Goal: Task Accomplishment & Management: Complete application form

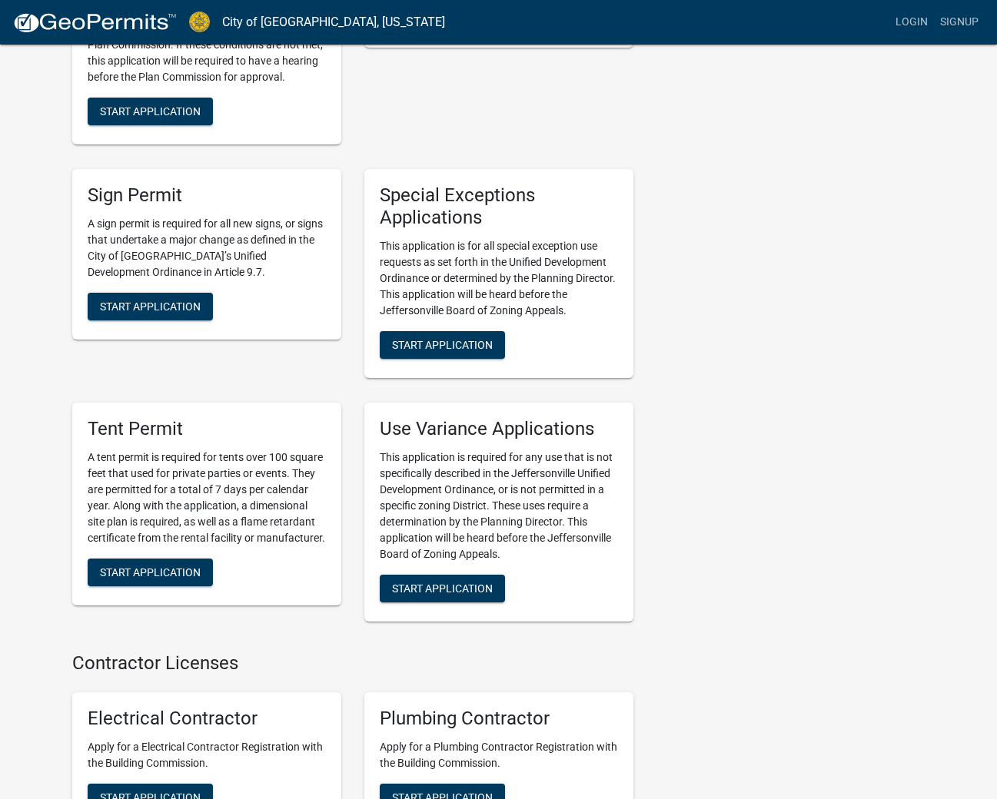
scroll to position [2630, 0]
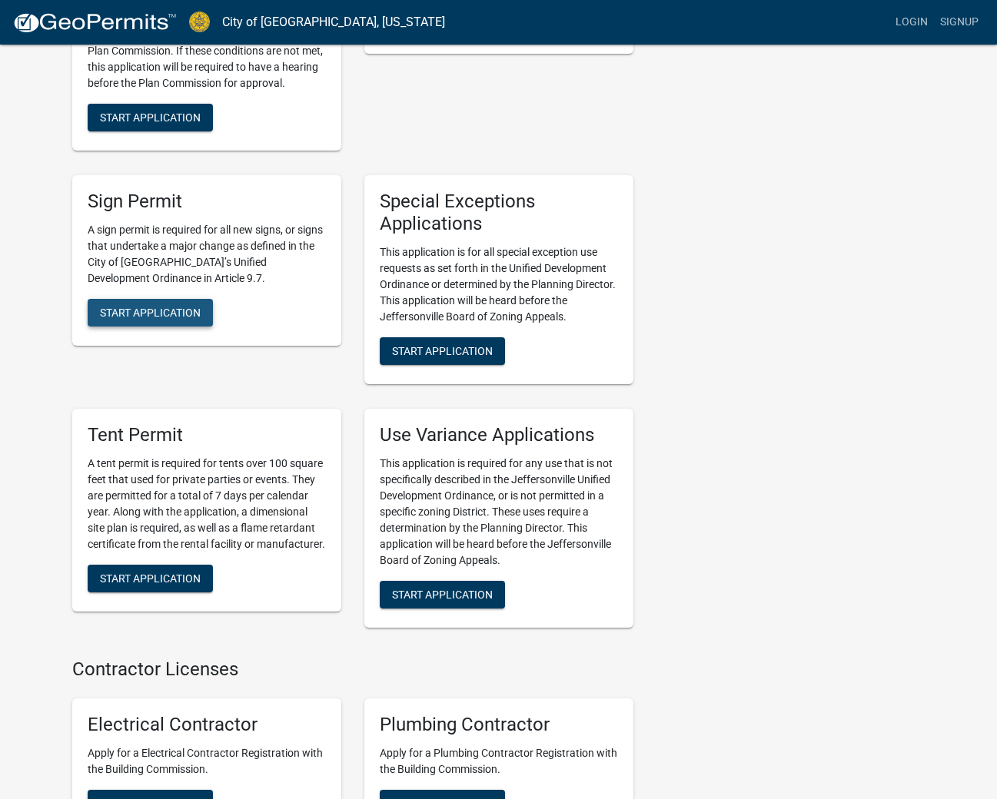
click at [133, 306] on span "Start Application" at bounding box center [150, 312] width 101 height 12
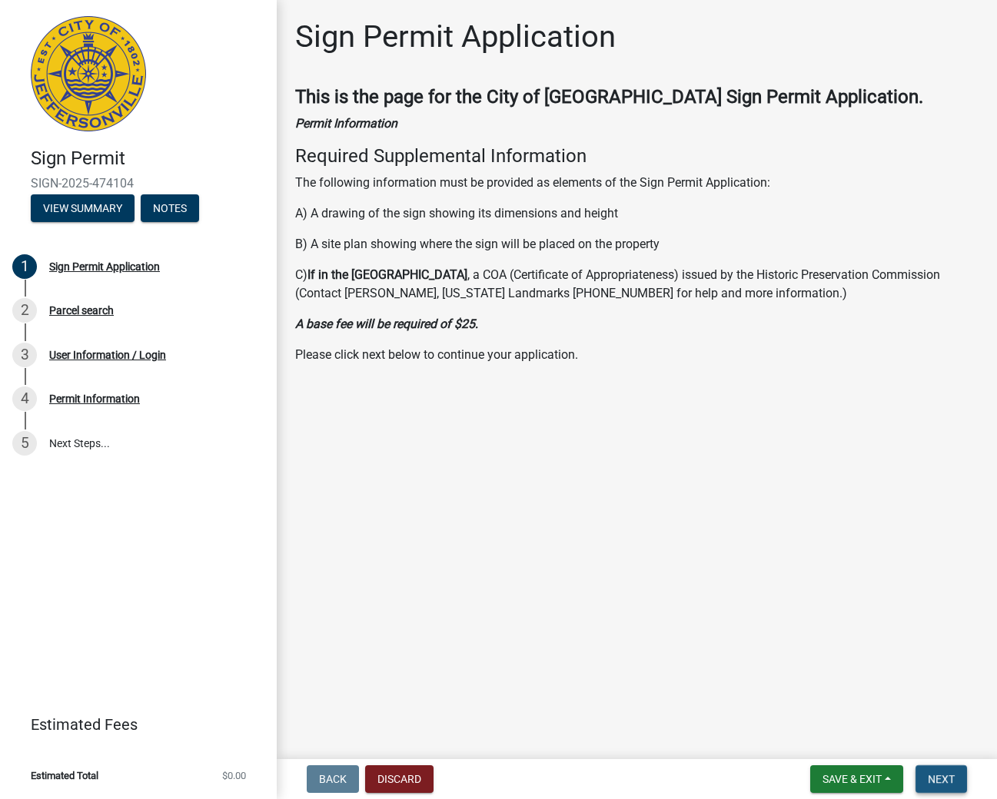
click at [940, 776] on span "Next" at bounding box center [940, 779] width 27 height 12
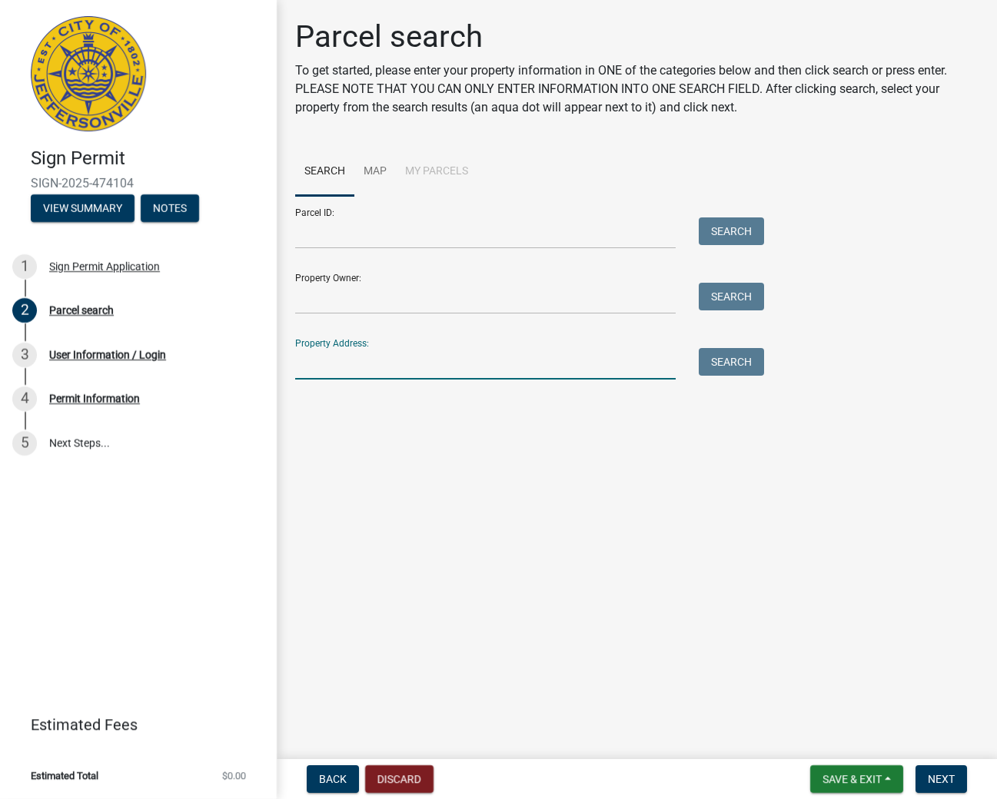
click at [406, 372] on input "Property Address:" at bounding box center [485, 364] width 380 height 32
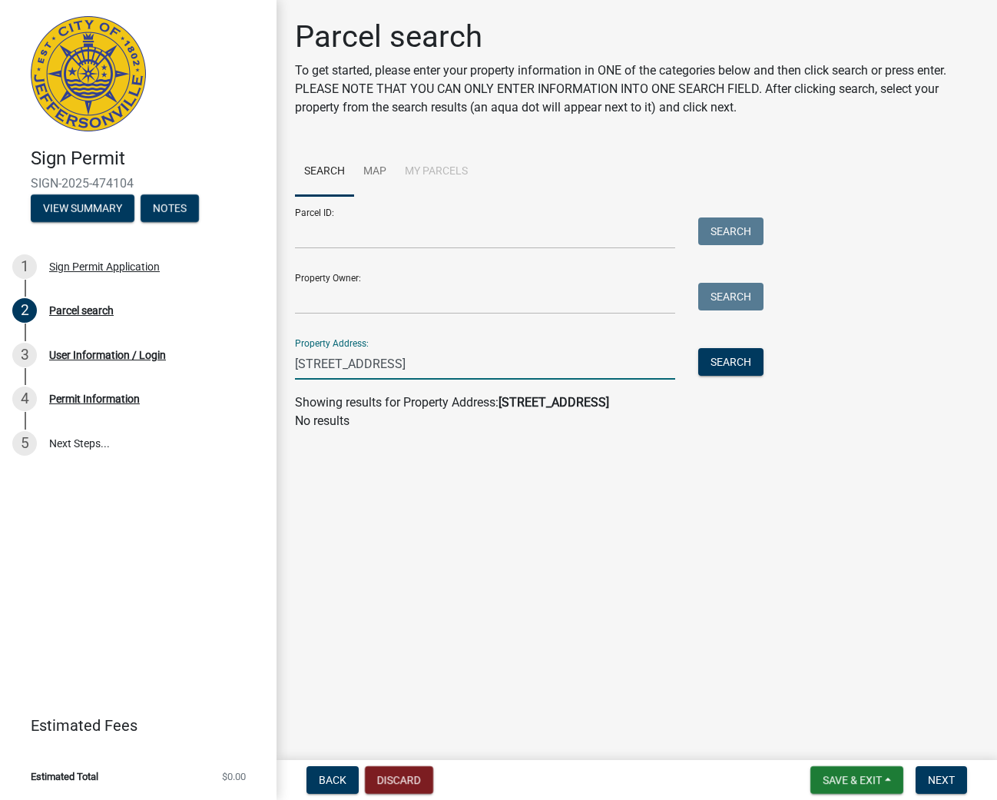
type input "[STREET_ADDRESS]"
click at [373, 297] on input "Property Owner:" at bounding box center [485, 299] width 380 height 32
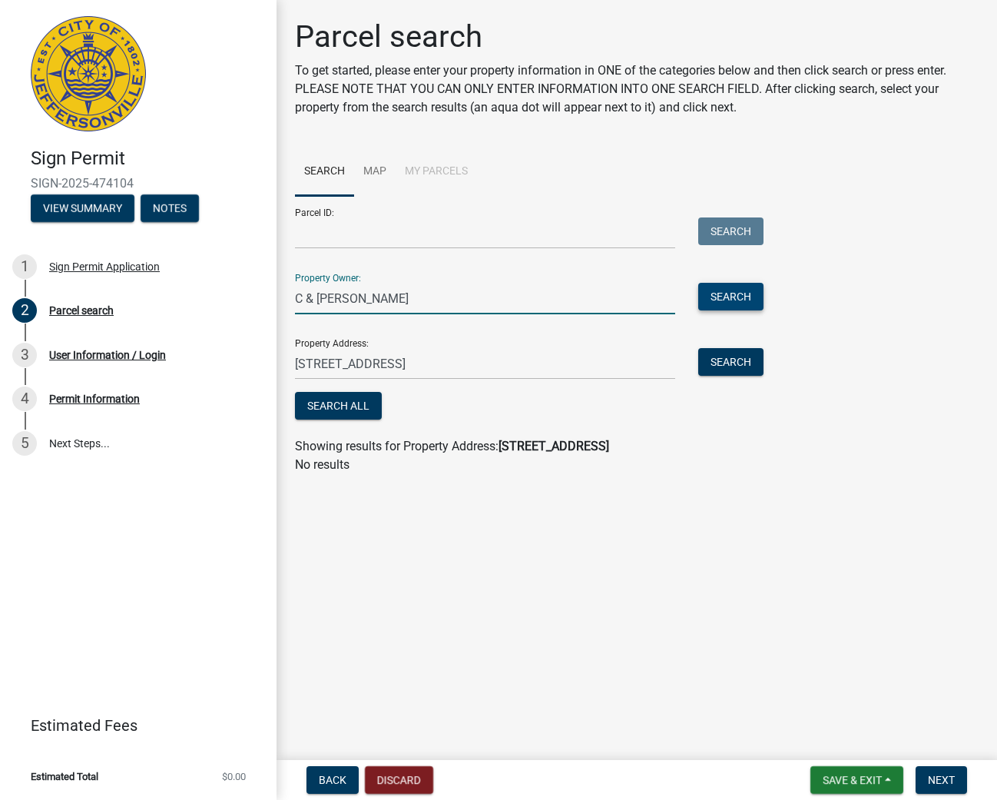
type input "C & [PERSON_NAME]"
click at [732, 294] on button "Search" at bounding box center [730, 297] width 65 height 28
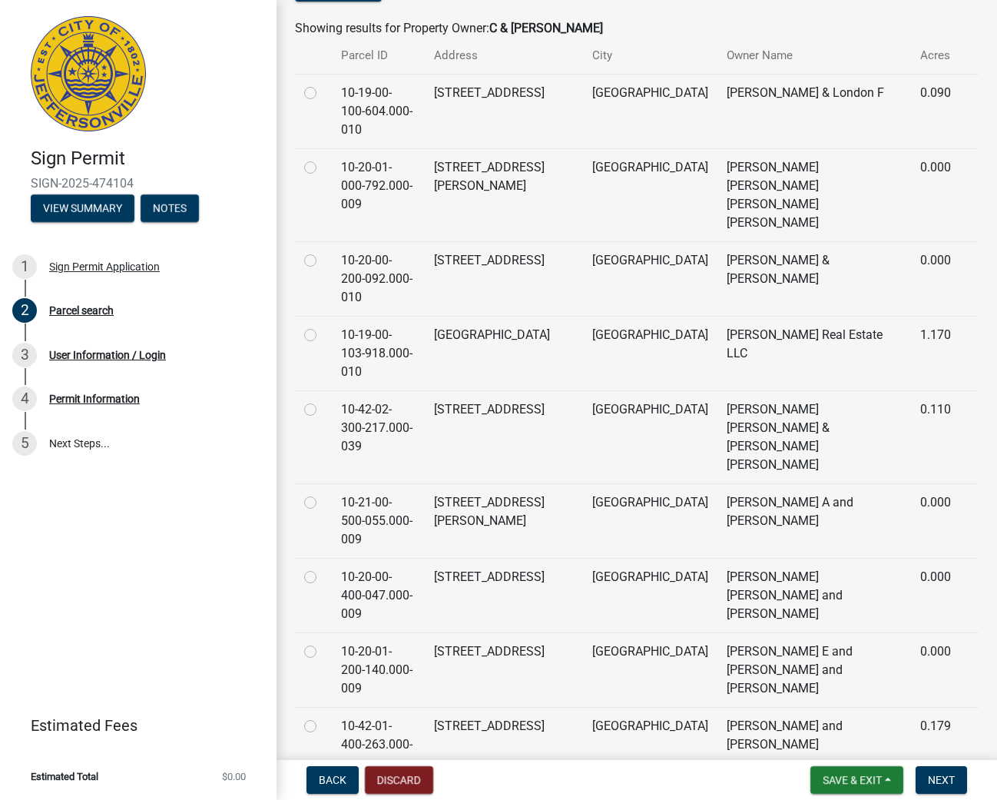
scroll to position [417, 0]
click at [323, 327] on label at bounding box center [323, 327] width 0 height 0
click at [323, 327] on input "radio" at bounding box center [328, 332] width 10 height 10
radio input "true"
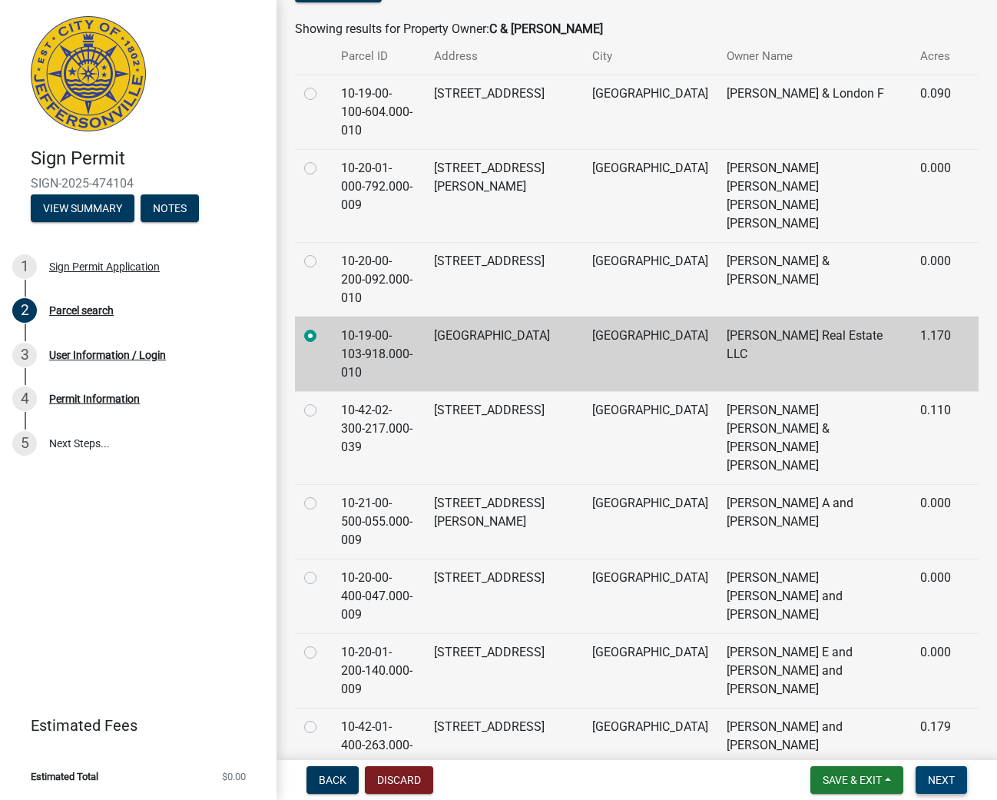
click at [950, 778] on span "Next" at bounding box center [941, 780] width 27 height 12
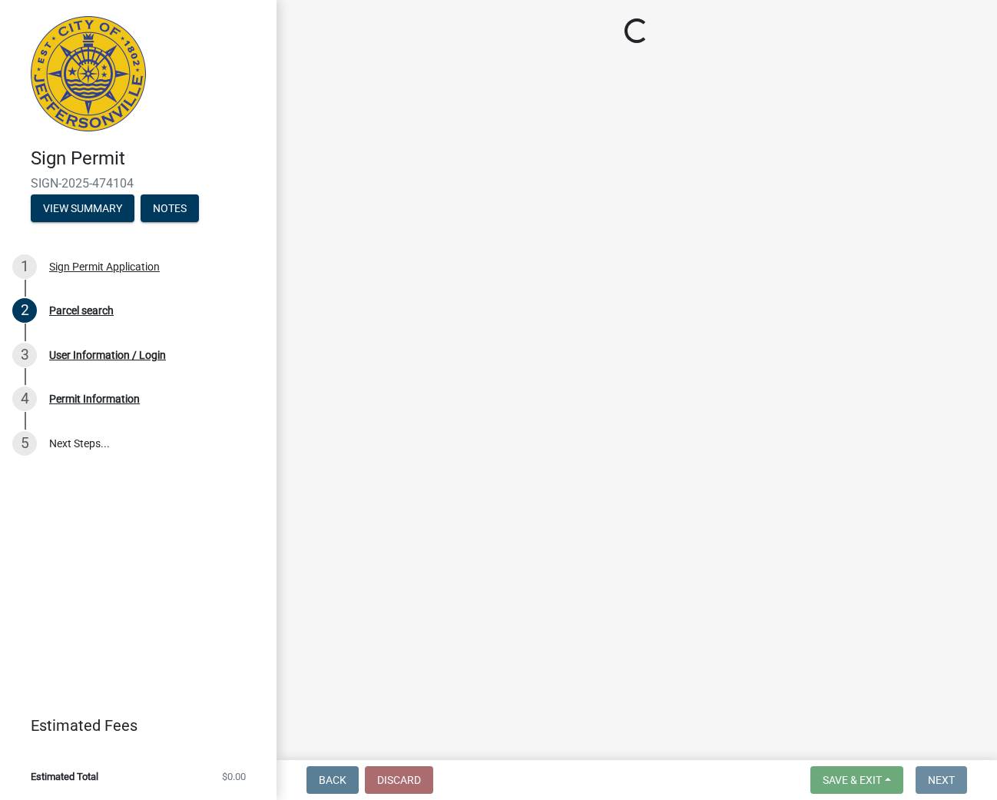
scroll to position [0, 0]
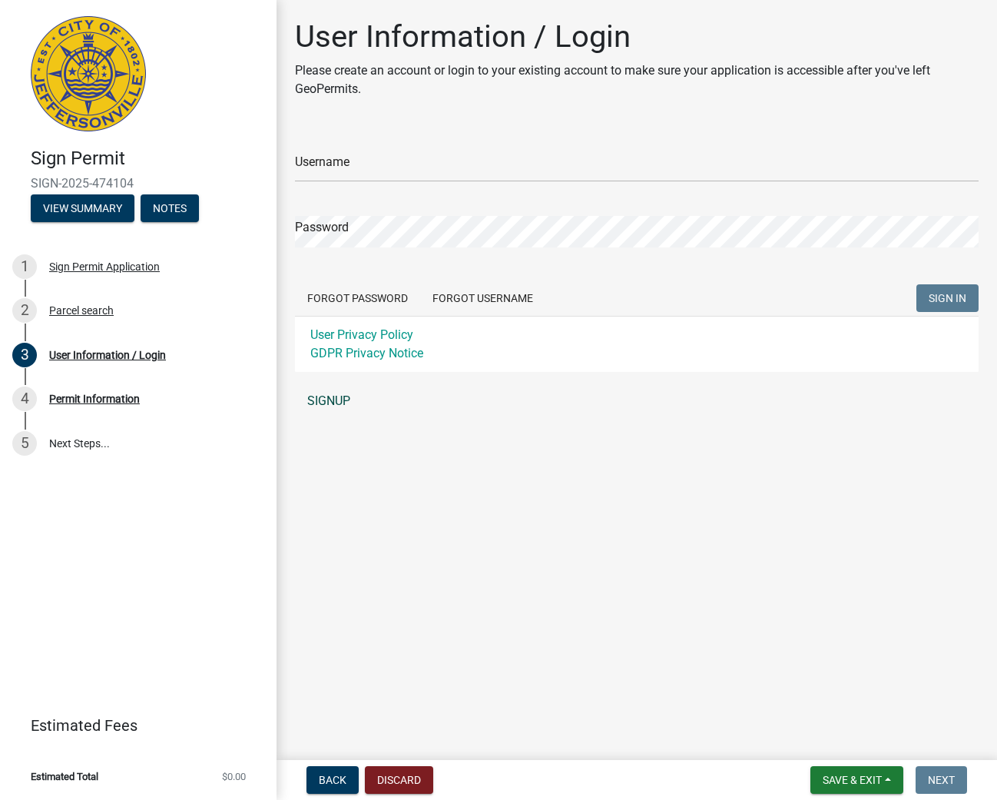
click at [323, 394] on link "SIGNUP" at bounding box center [637, 401] width 684 height 31
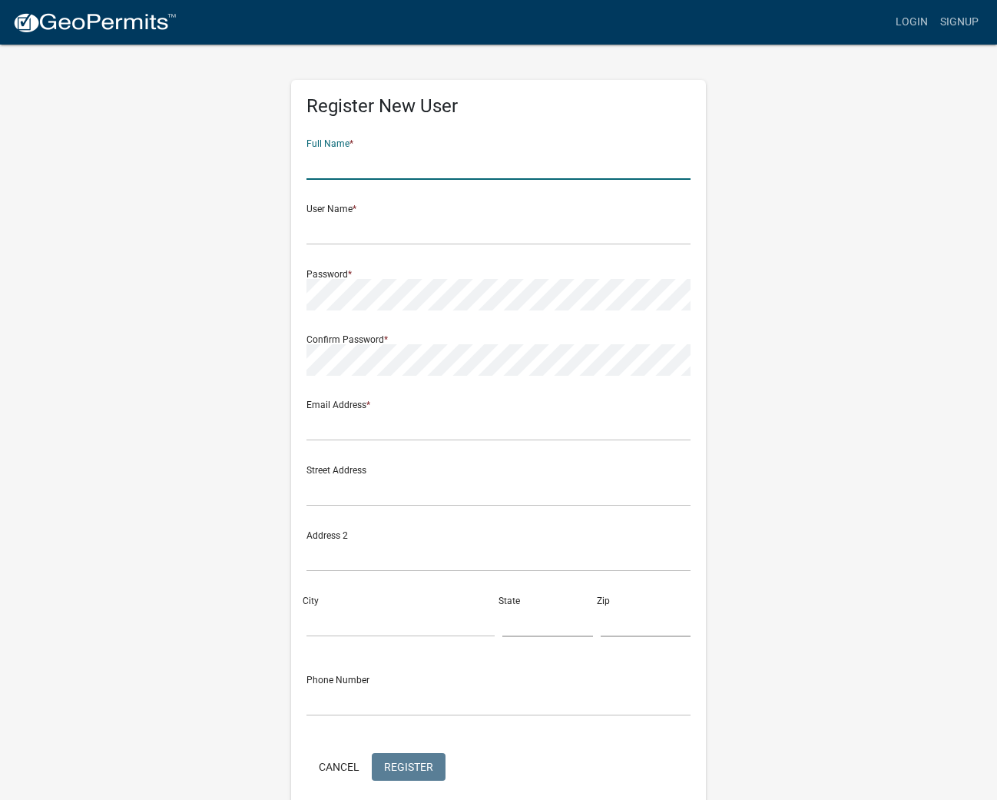
click at [682, 163] on input "text" at bounding box center [499, 164] width 384 height 32
type input "[PERSON_NAME]"
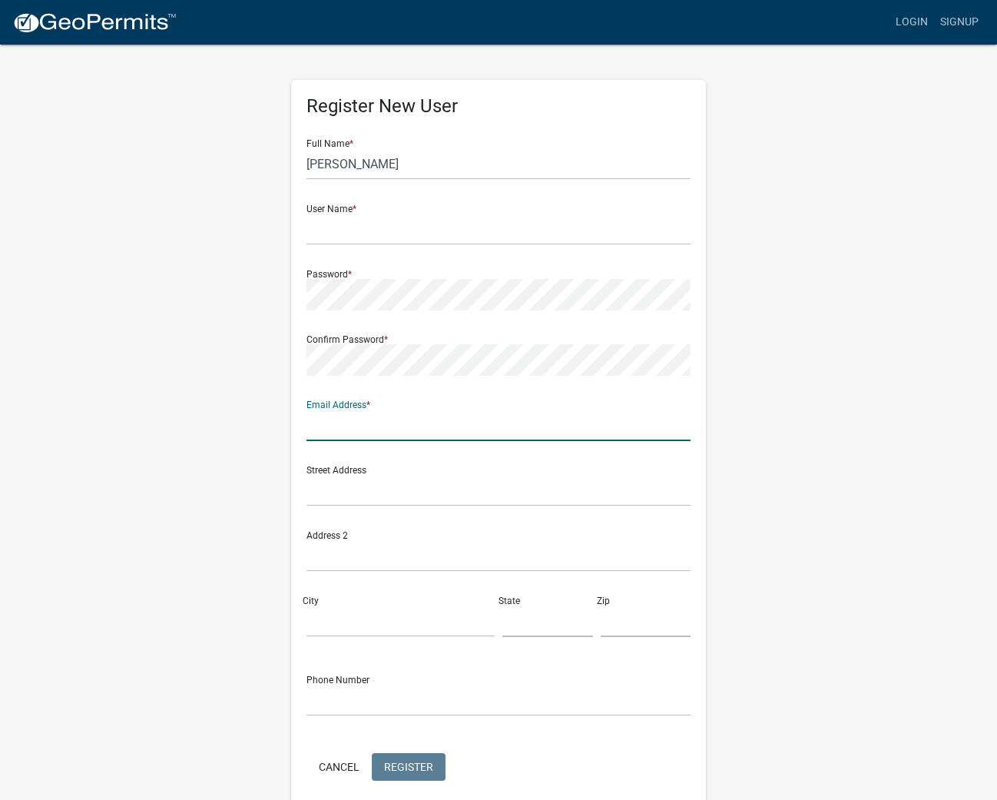
type input "[EMAIL_ADDRESS][DOMAIN_NAME]"
click at [685, 426] on input "[EMAIL_ADDRESS][DOMAIN_NAME]" at bounding box center [499, 426] width 384 height 32
type input "[EMAIL_ADDRESS][DOMAIN_NAME]"
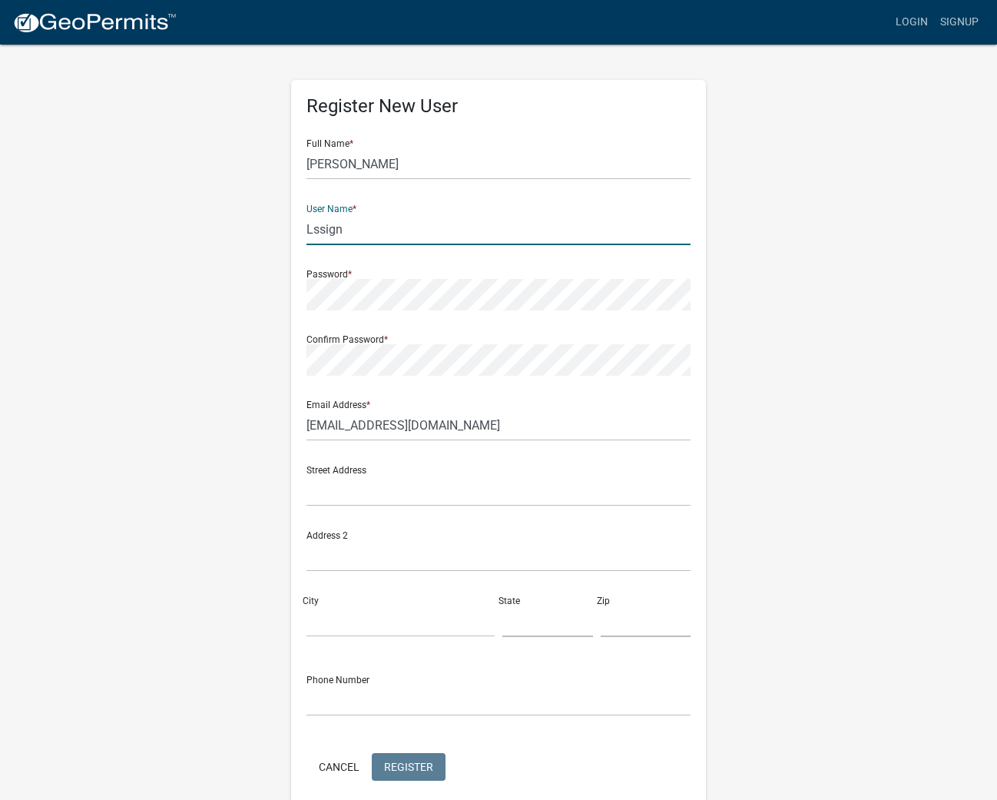
type input "Lssign"
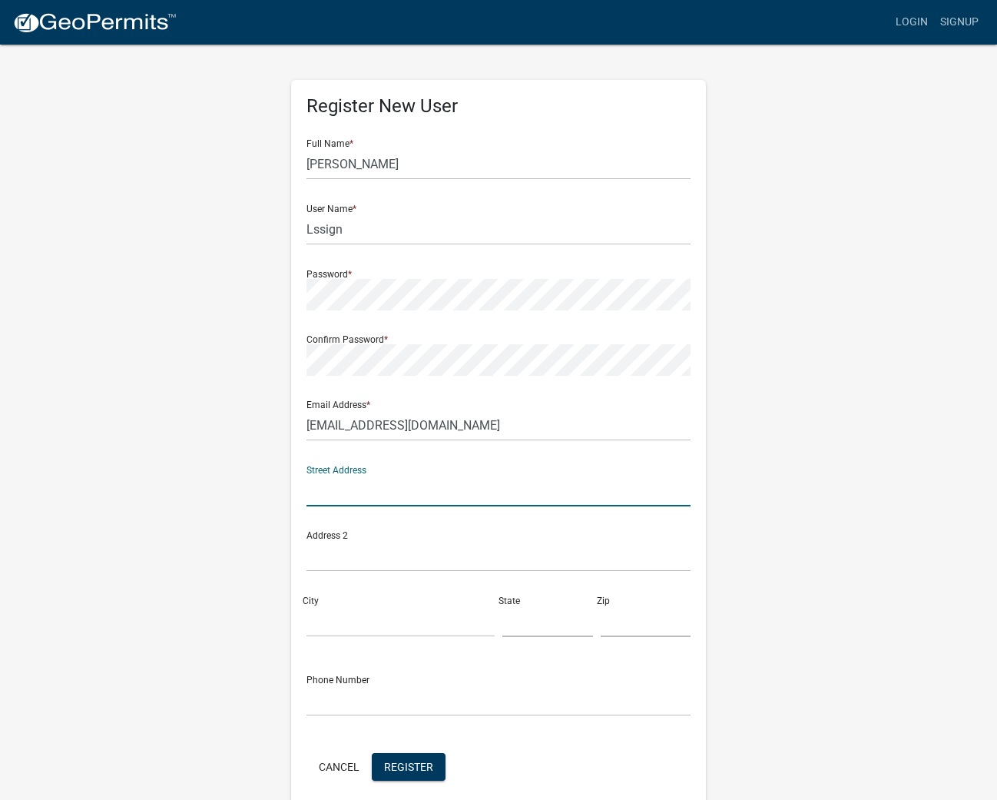
click at [685, 491] on input "text" at bounding box center [499, 491] width 384 height 32
type input "[STREET_ADDRESS]"
type input "[GEOGRAPHIC_DATA]"
type input "KY"
type input "40004"
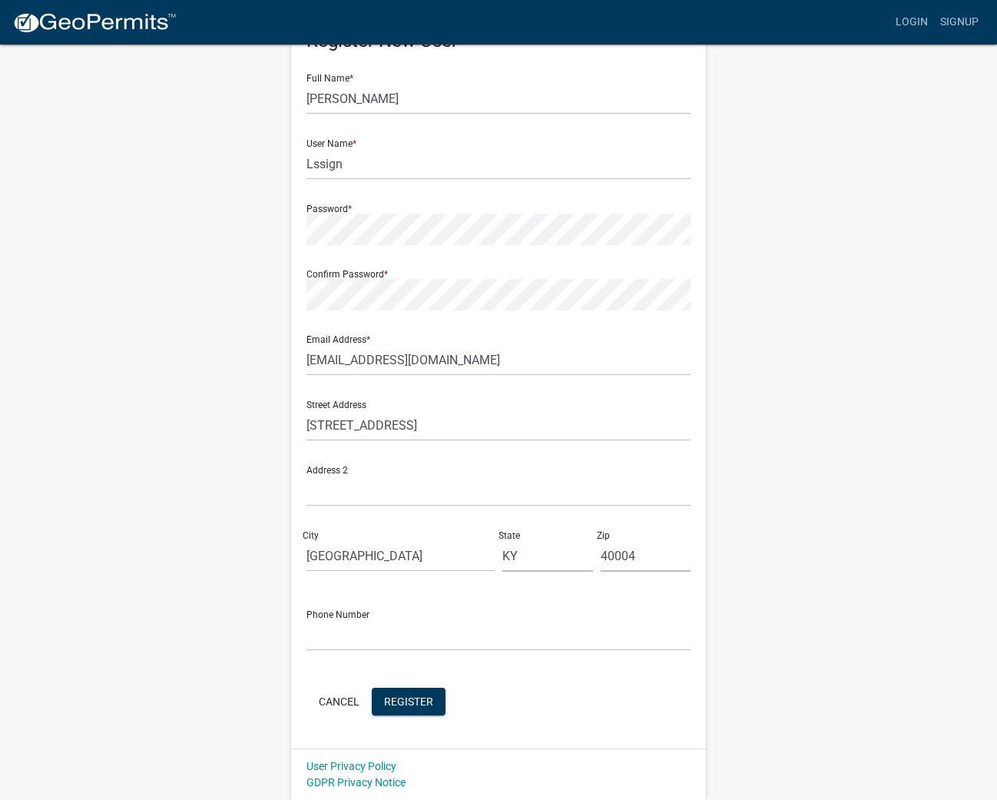
scroll to position [65, 0]
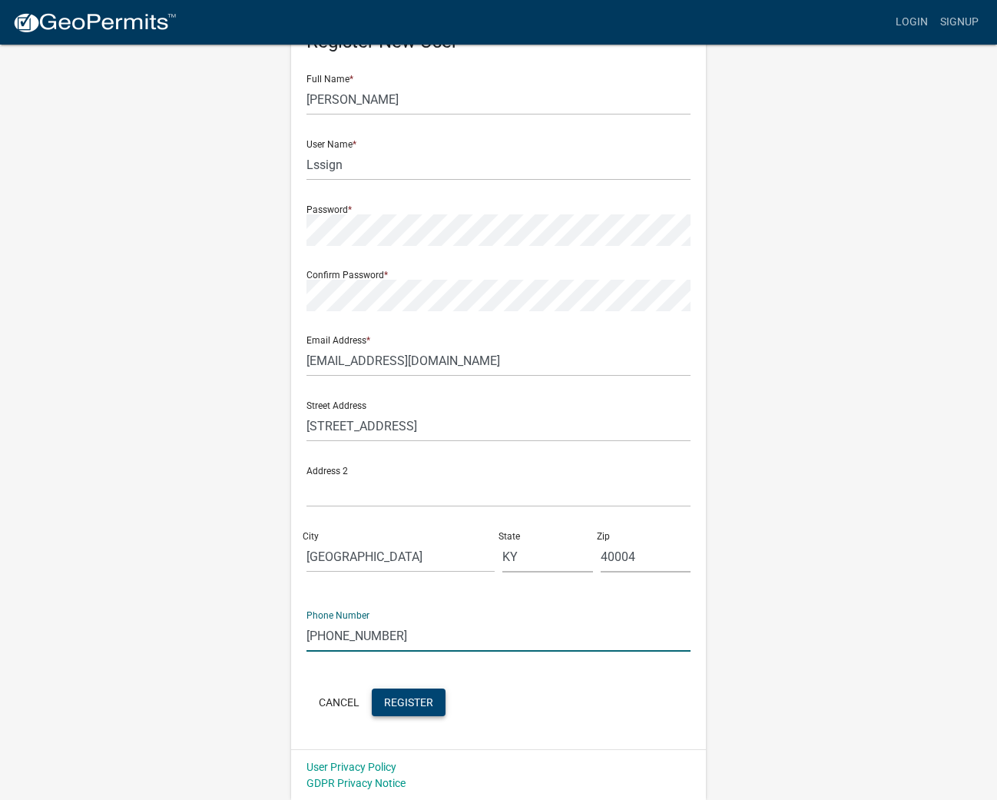
type input "[PHONE_NUMBER]"
click at [428, 711] on button "Register" at bounding box center [409, 702] width 74 height 28
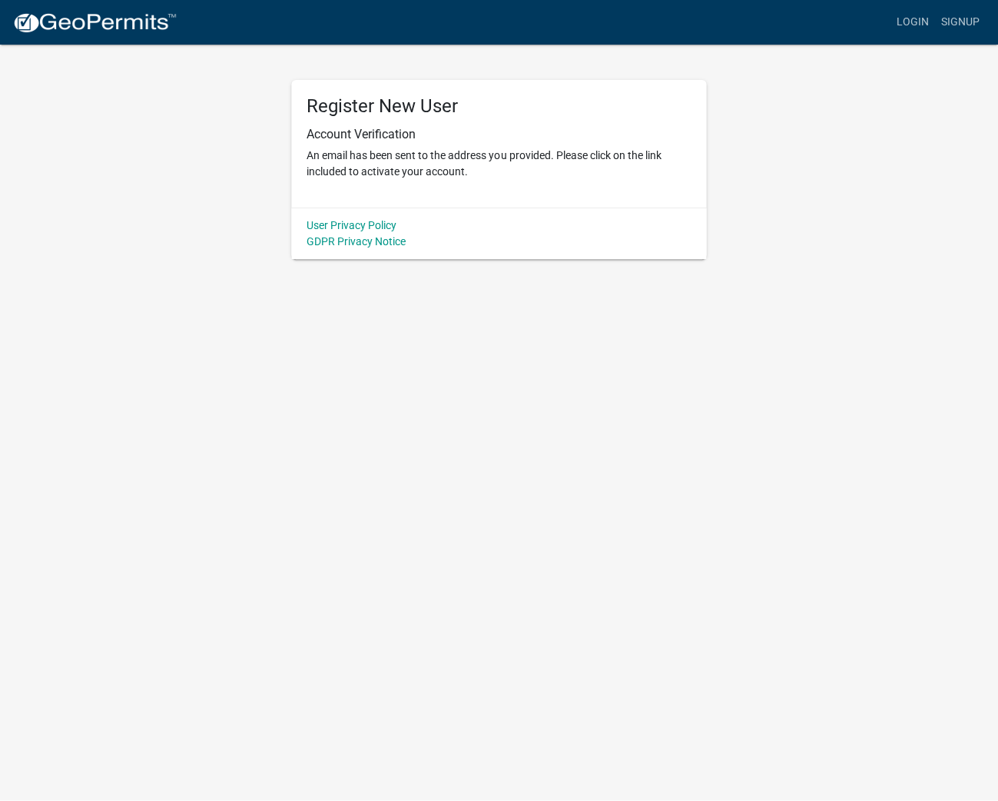
scroll to position [0, 0]
click at [907, 16] on link "Login" at bounding box center [912, 22] width 45 height 29
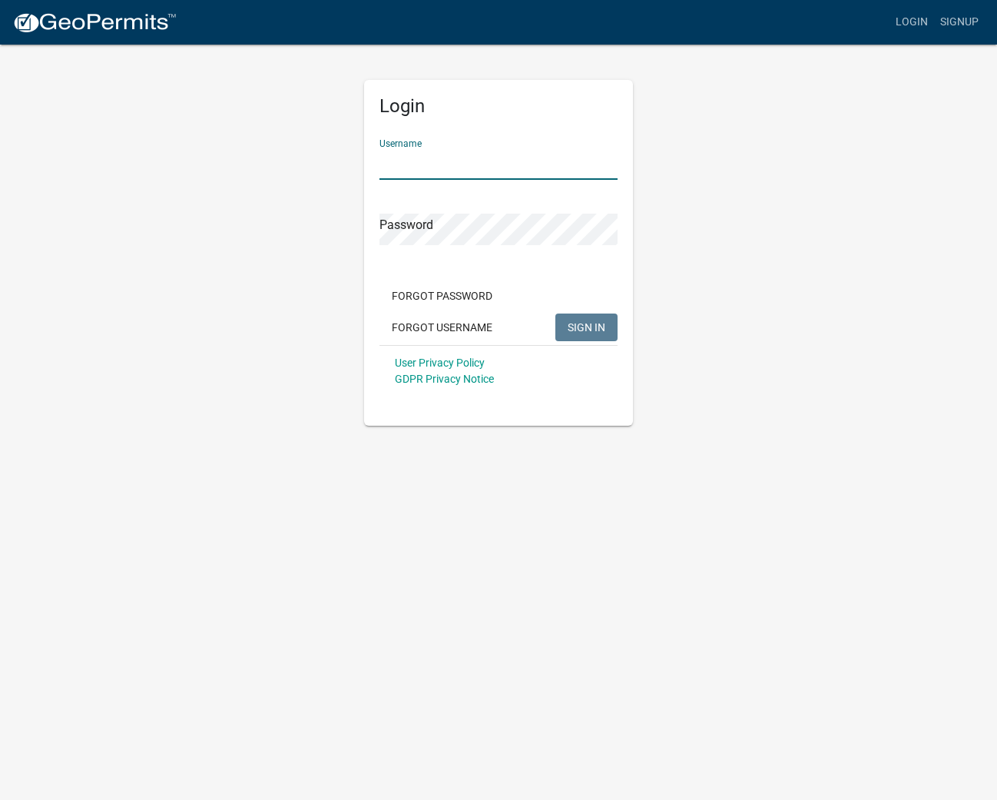
type input "Lssign"
click at [586, 327] on button "SIGN IN" at bounding box center [587, 327] width 62 height 28
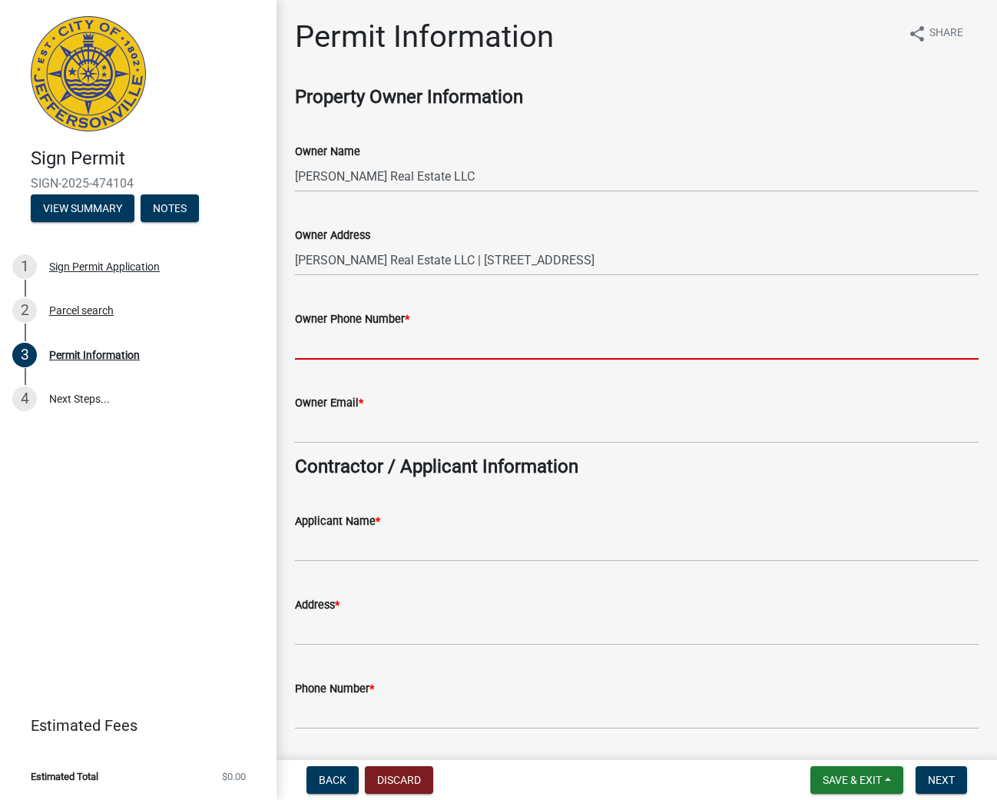
click at [377, 339] on input "Owner Phone Number *" at bounding box center [637, 344] width 684 height 32
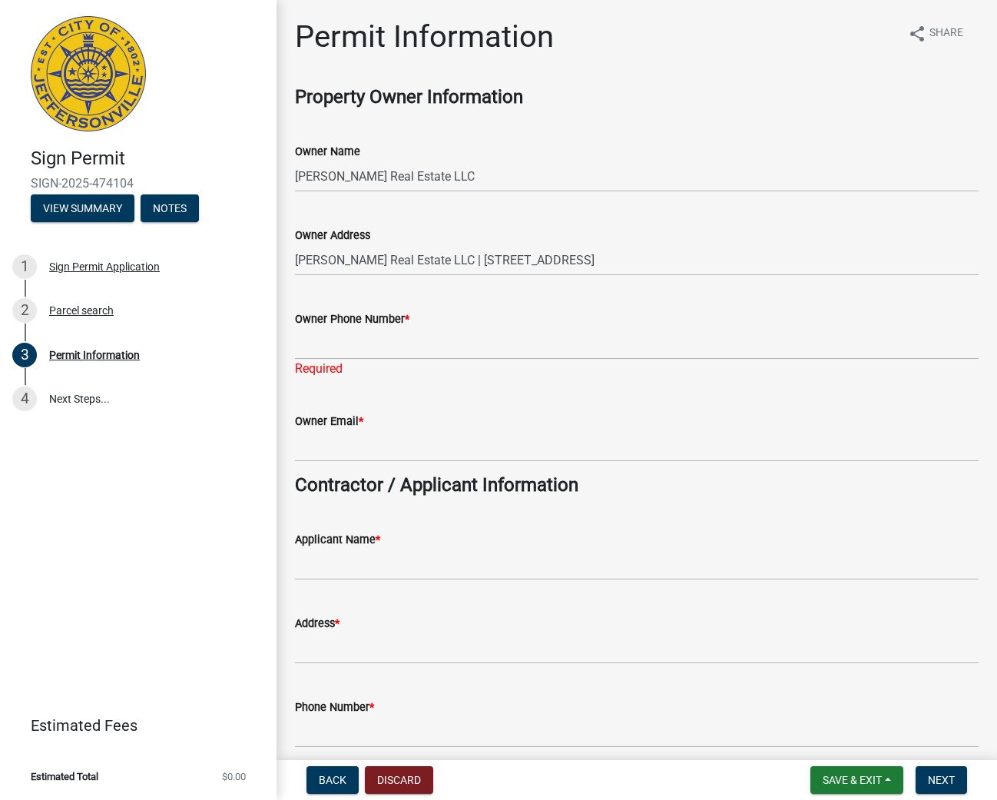
click at [339, 343] on input "Owner Phone Number *" at bounding box center [637, 344] width 684 height 32
type input "812-945-9810"
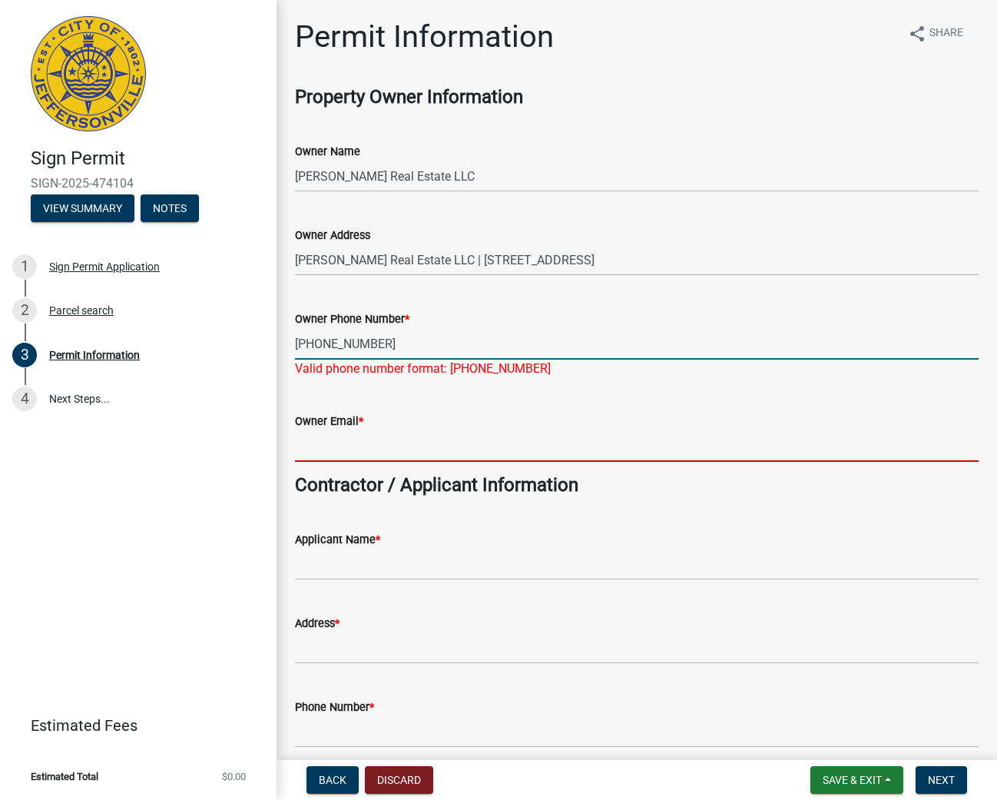
click at [516, 454] on wm-data-entity-input "Owner Email *" at bounding box center [637, 432] width 684 height 84
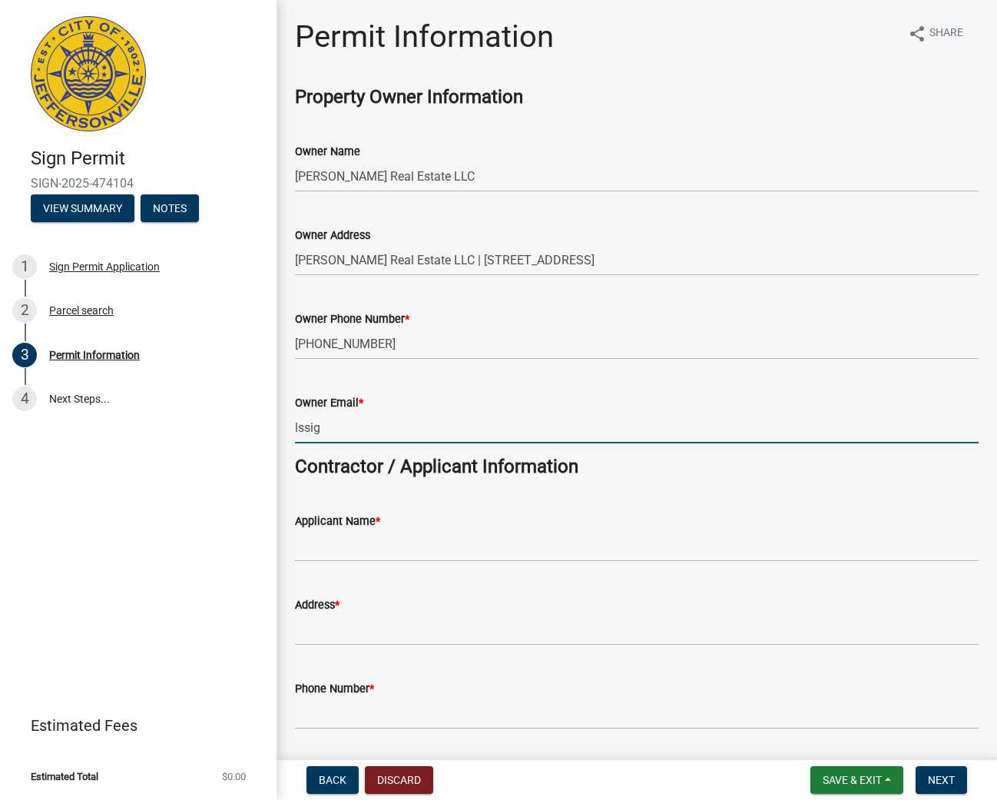
click at [360, 427] on input "lssig" at bounding box center [637, 428] width 684 height 32
type input "[EMAIL_ADDRESS][DOMAIN_NAME]"
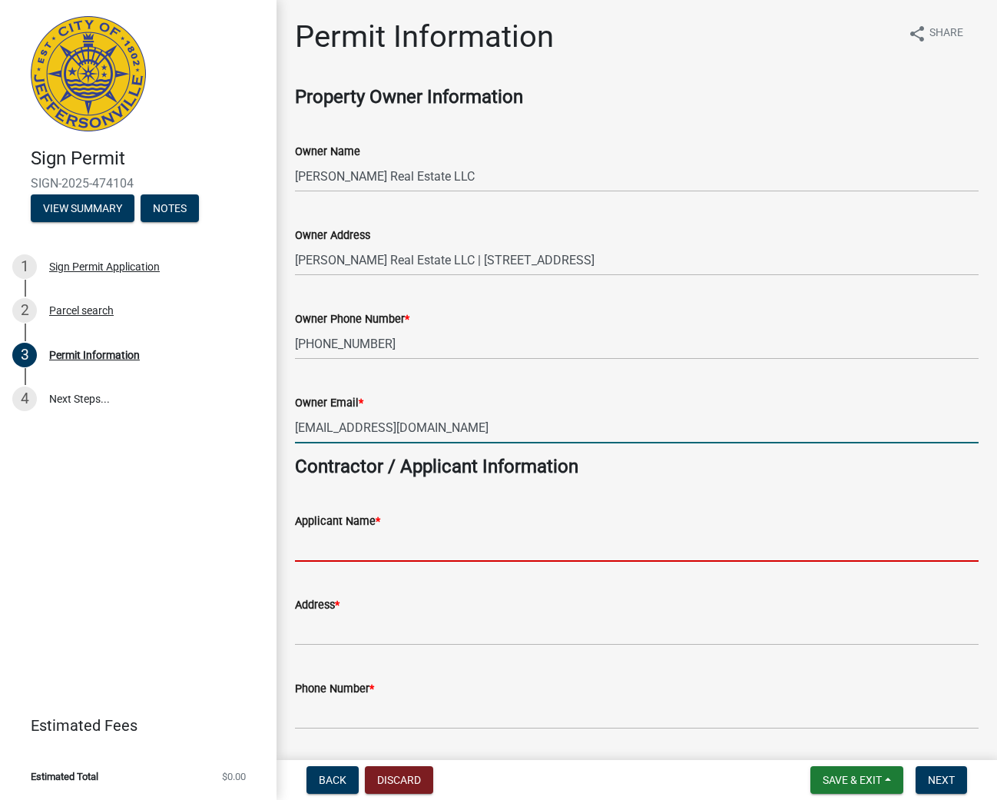
click at [517, 546] on input "Applicant Name *" at bounding box center [637, 546] width 684 height 32
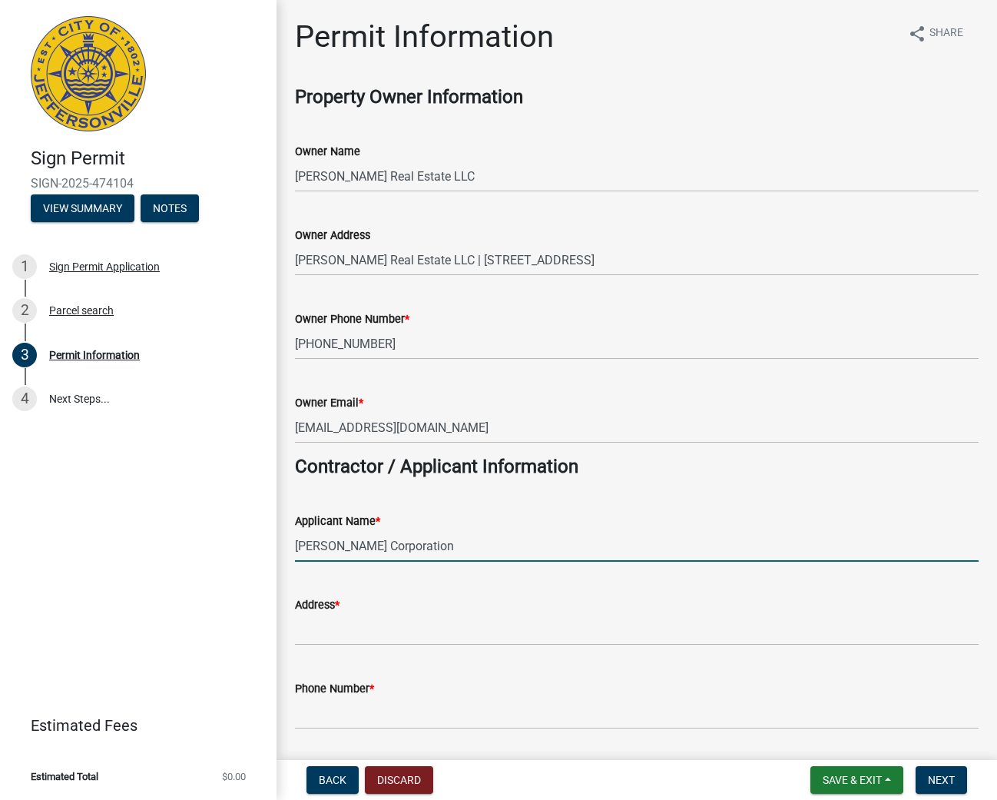
type input "Jasmine Lilly Corporation"
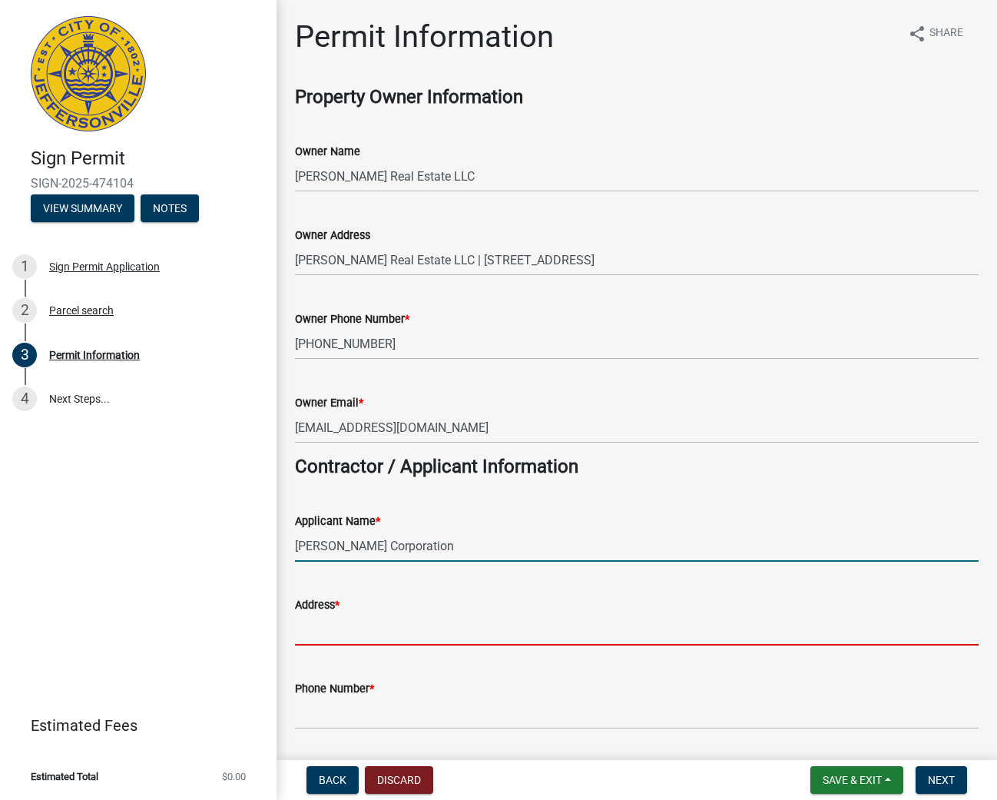
click at [486, 615] on input "Address *" at bounding box center [637, 630] width 684 height 32
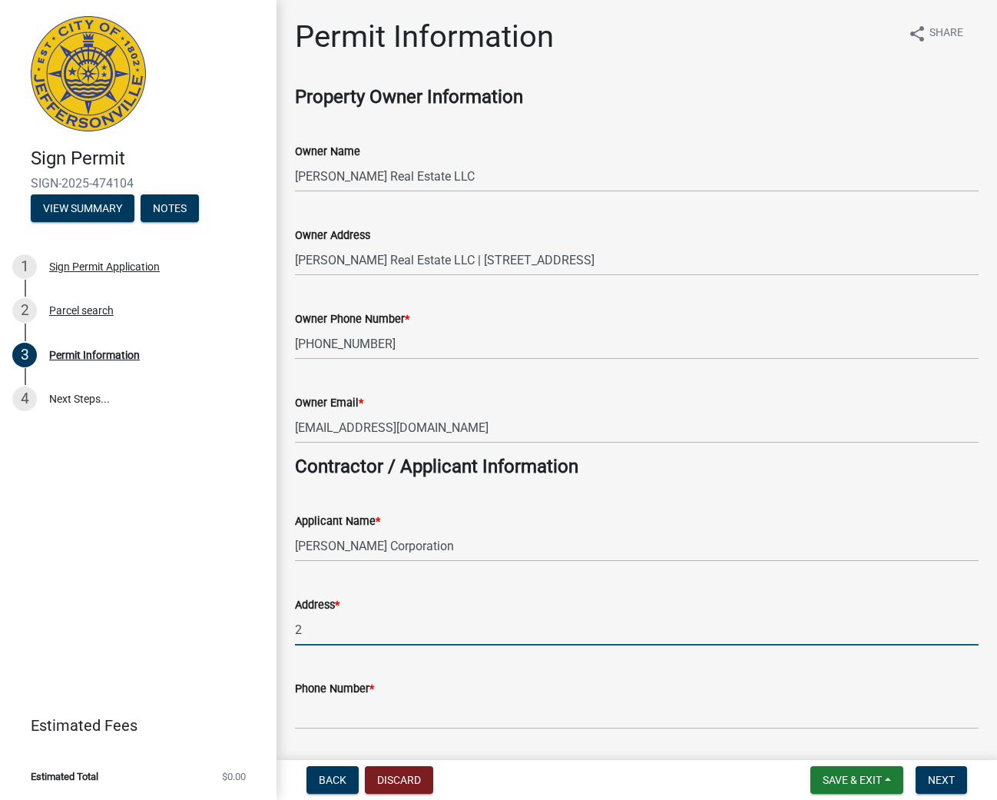
type input "28"
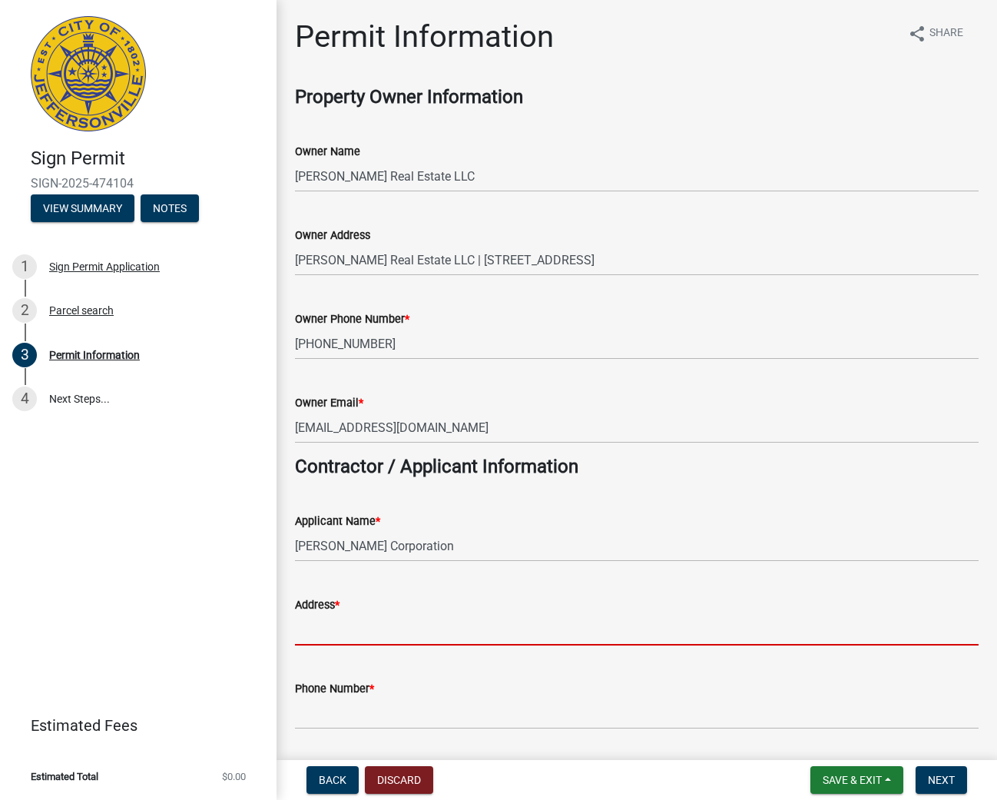
type input "[STREET_ADDRESS]"
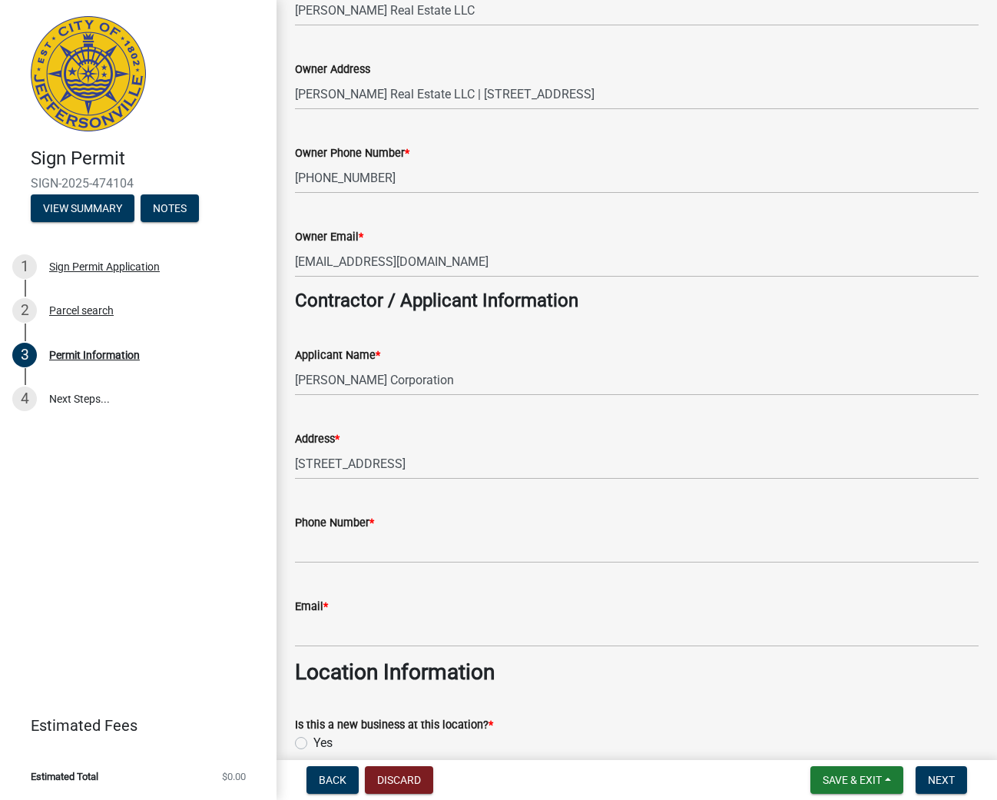
scroll to position [169, 0]
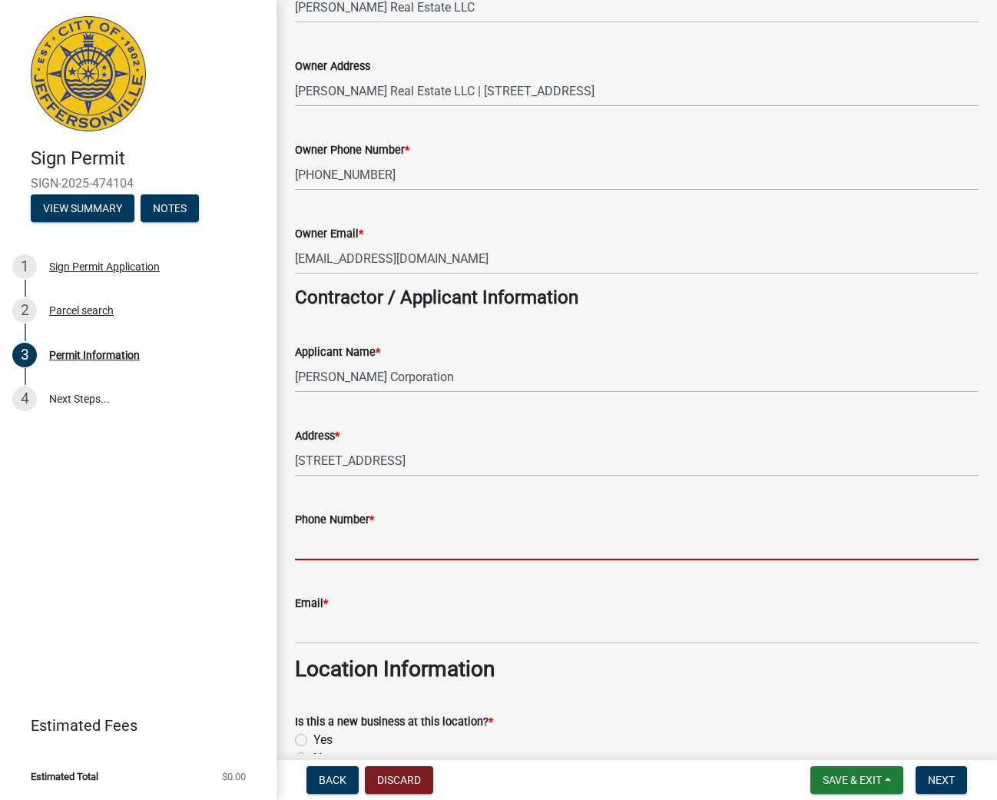
click at [374, 543] on input "Phone Number *" at bounding box center [637, 545] width 684 height 32
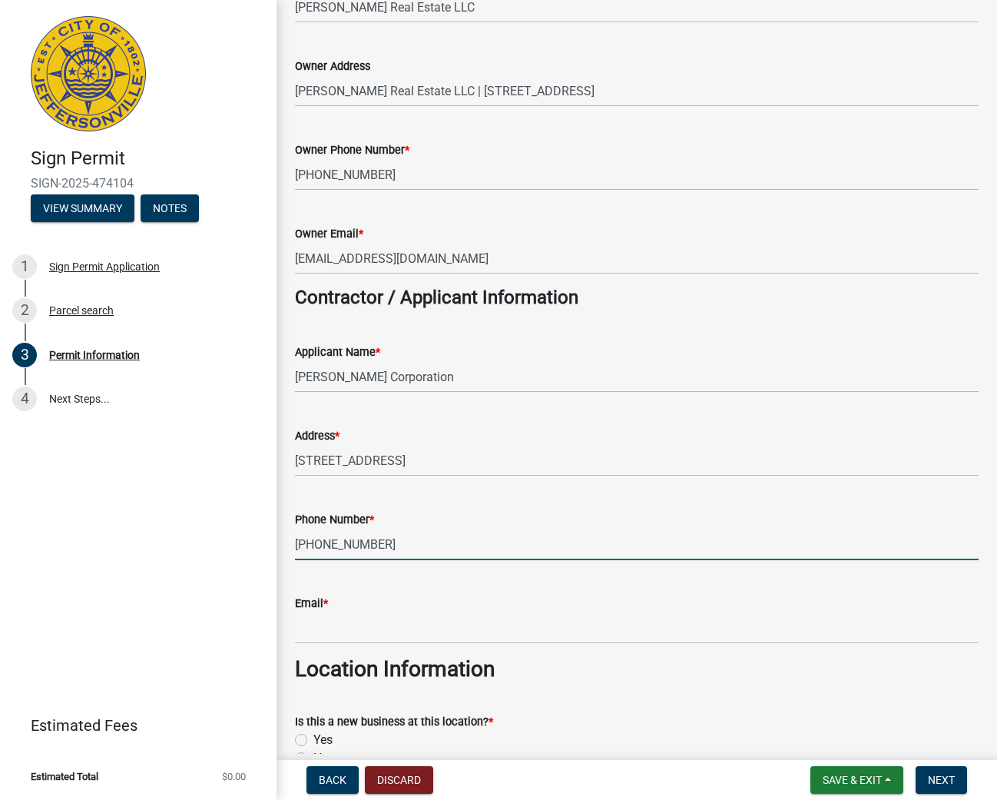
type input "[PHONE_NUMBER]"
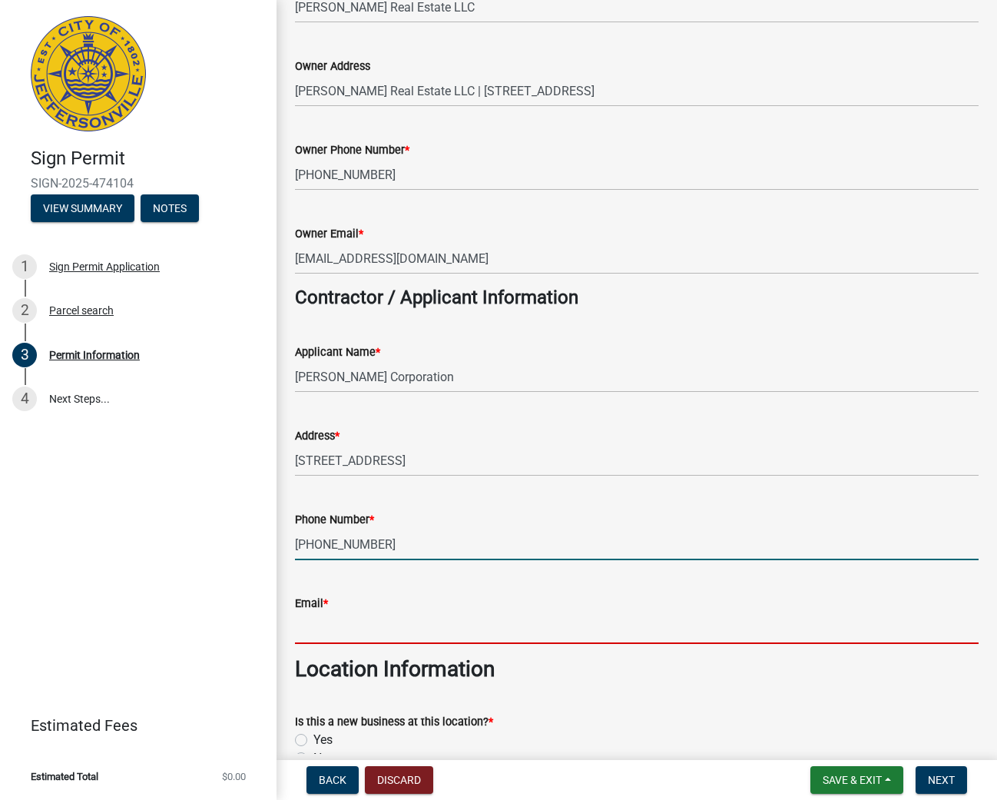
click at [367, 623] on input "Email *" at bounding box center [637, 628] width 684 height 32
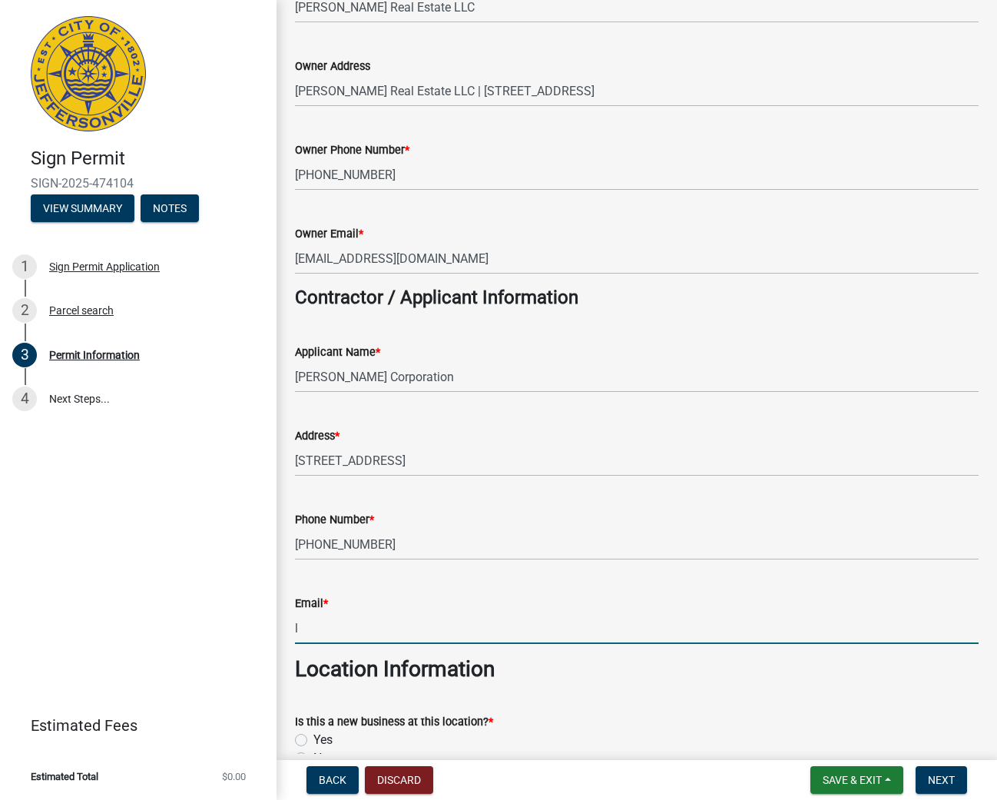
type input "ls"
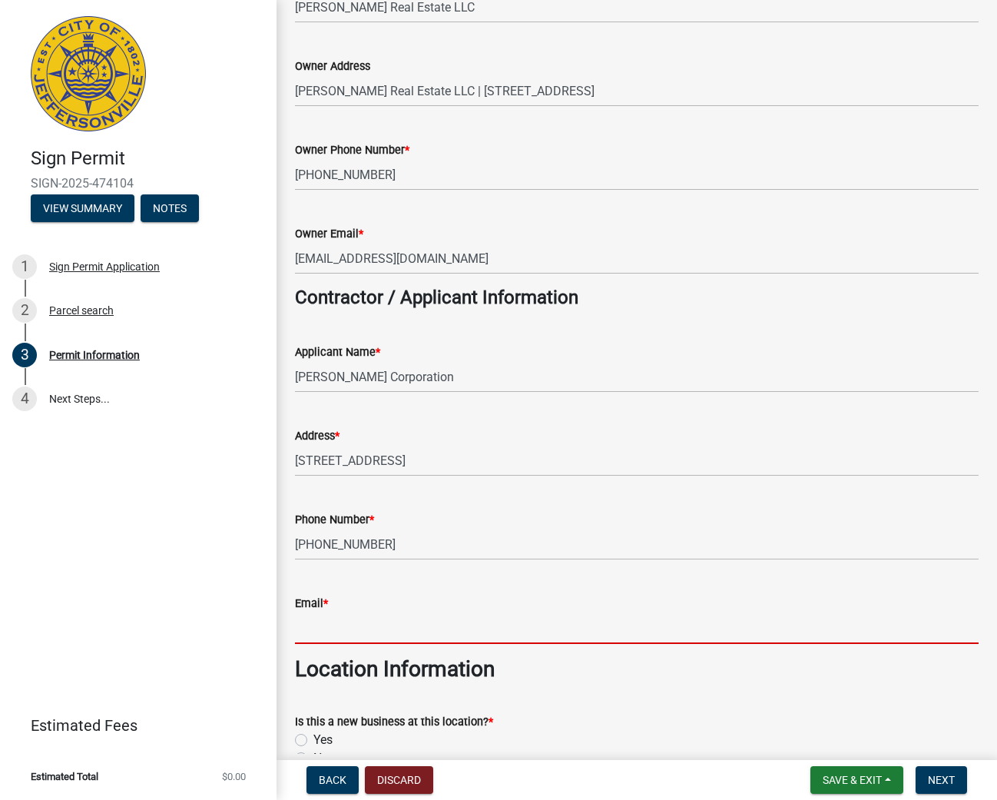
type input "[EMAIL_ADDRESS][DOMAIN_NAME]"
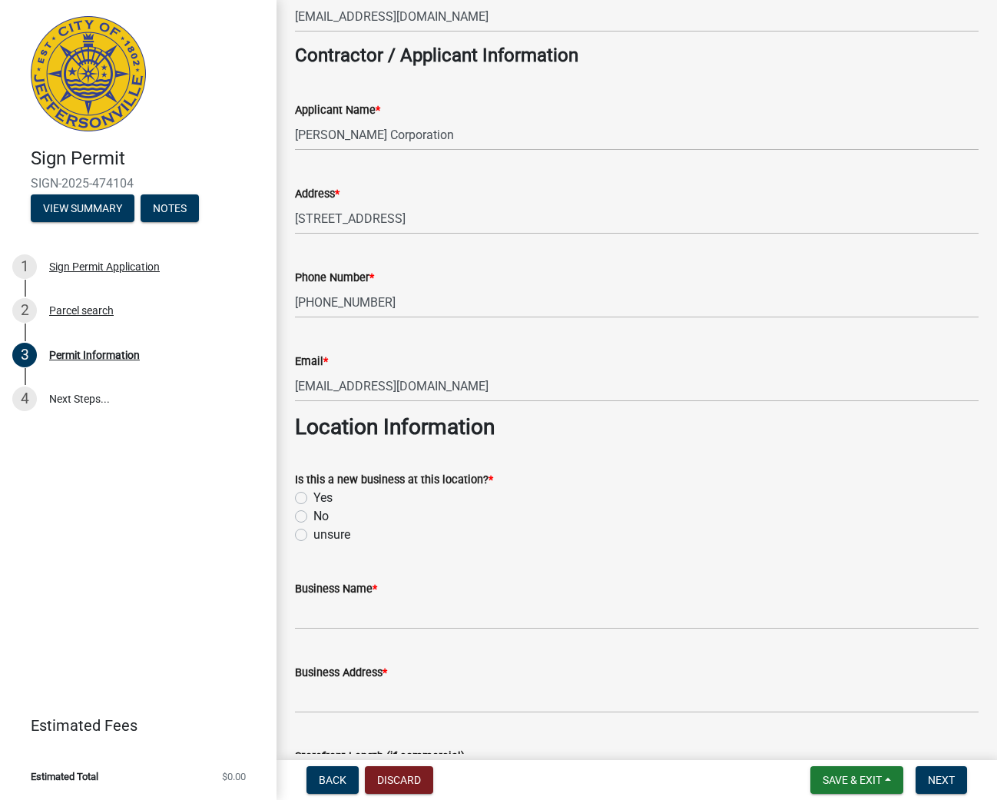
scroll to position [413, 0]
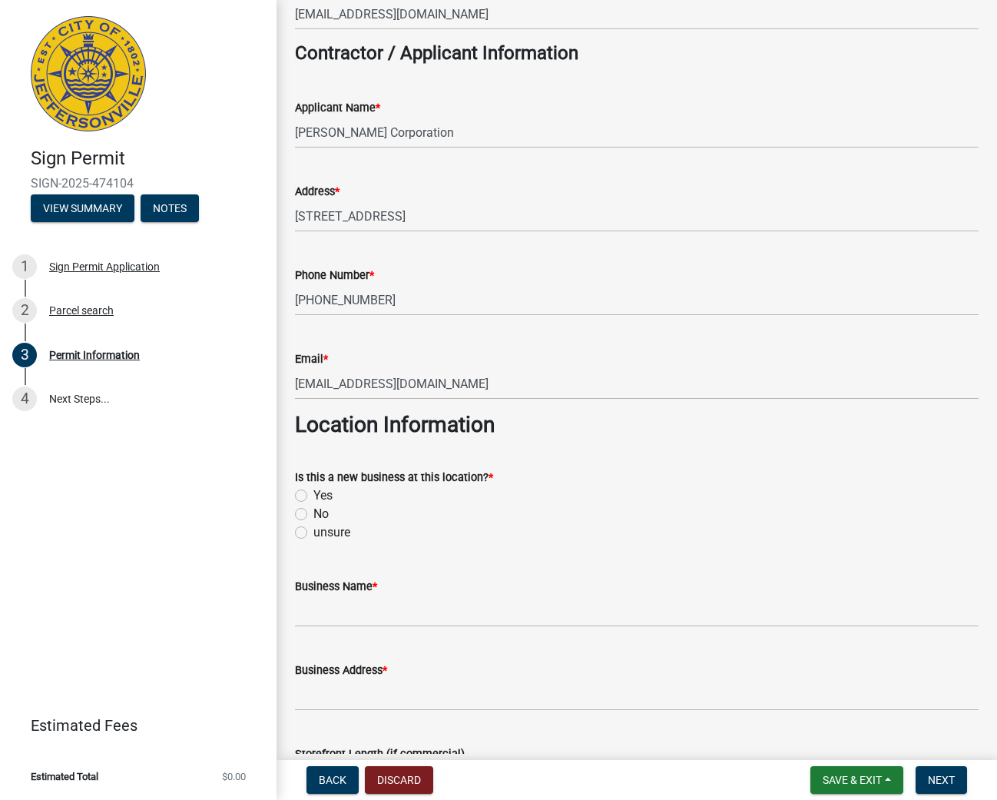
click at [313, 492] on label "Yes" at bounding box center [322, 495] width 19 height 18
click at [313, 492] on input "Yes" at bounding box center [318, 491] width 10 height 10
radio input "true"
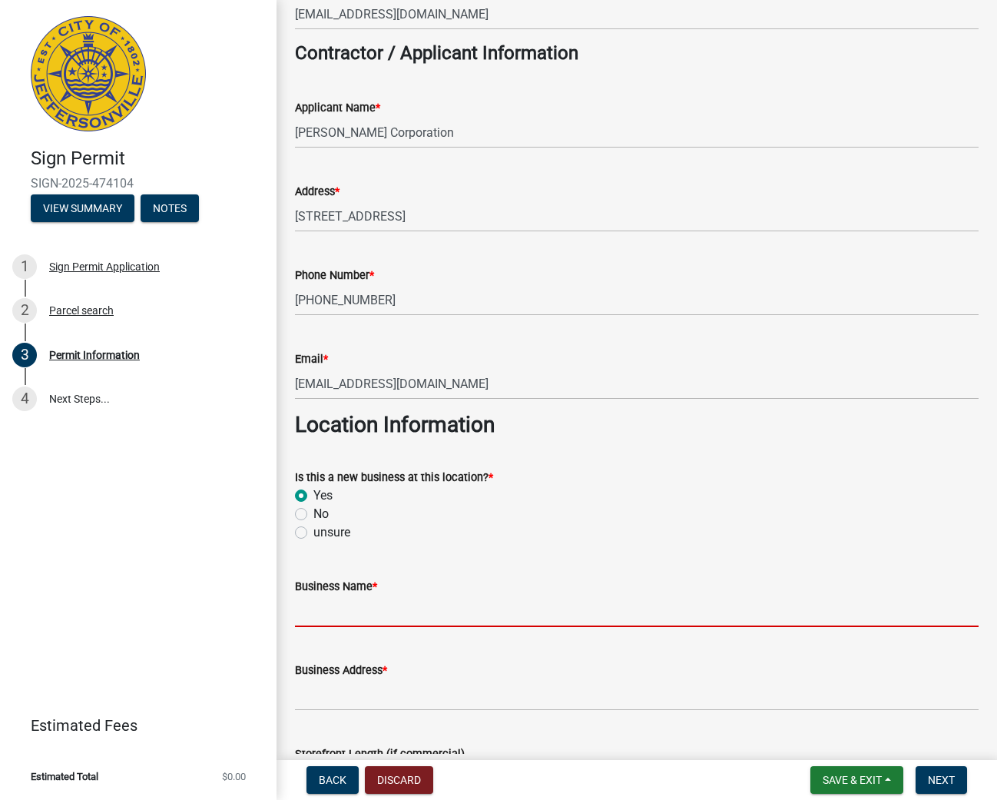
click at [539, 603] on input "Business Name *" at bounding box center [637, 611] width 684 height 32
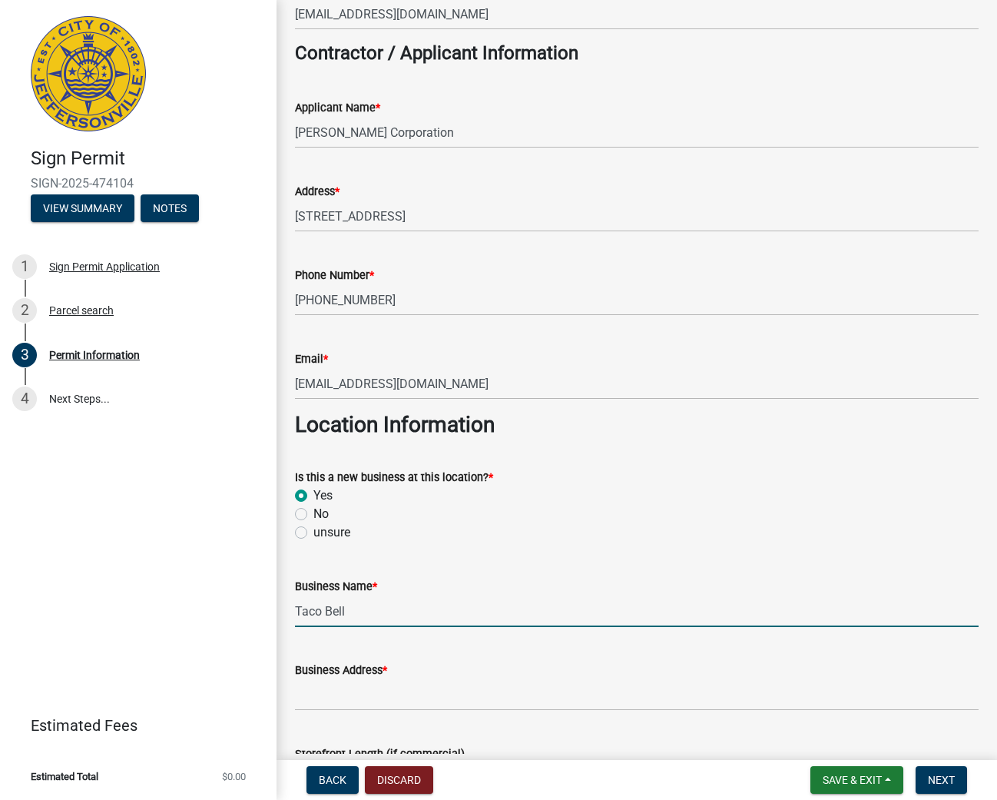
type input "Taco Bell"
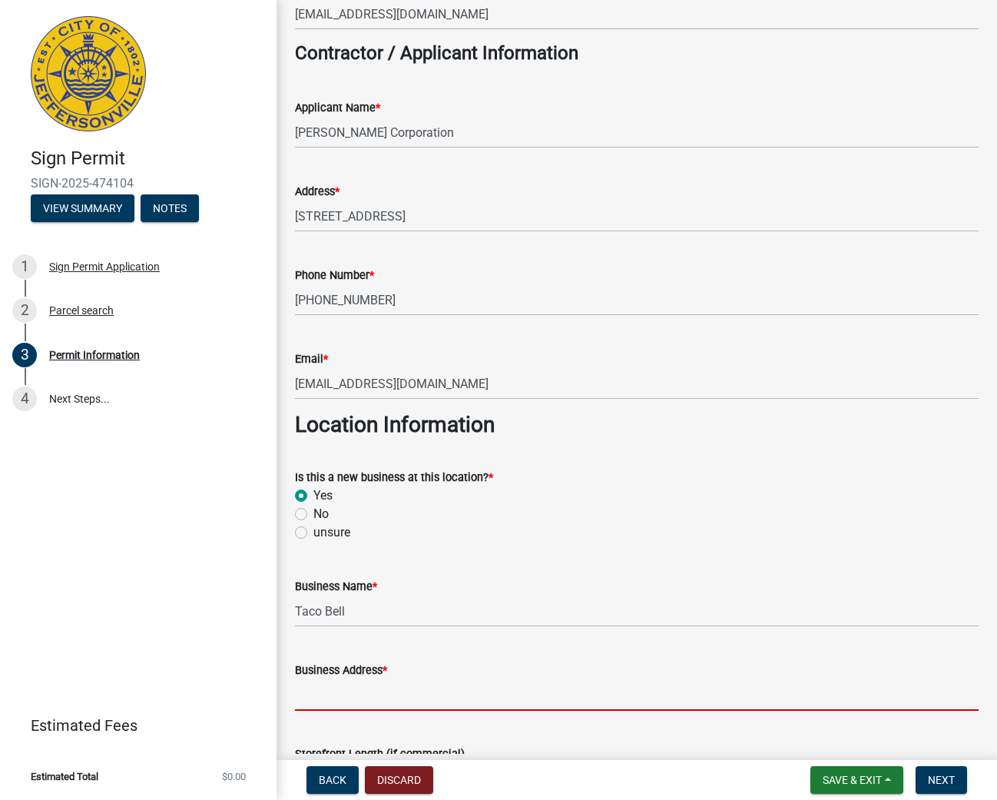
click at [640, 685] on input "Business Address *" at bounding box center [637, 695] width 684 height 32
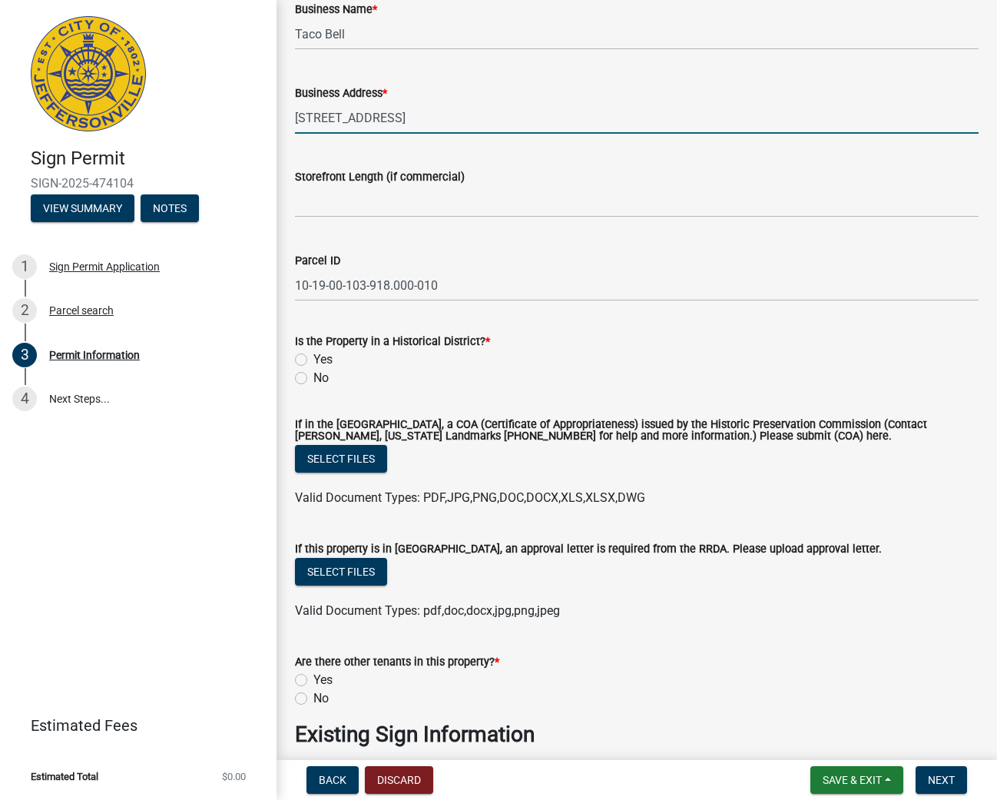
scroll to position [843, 0]
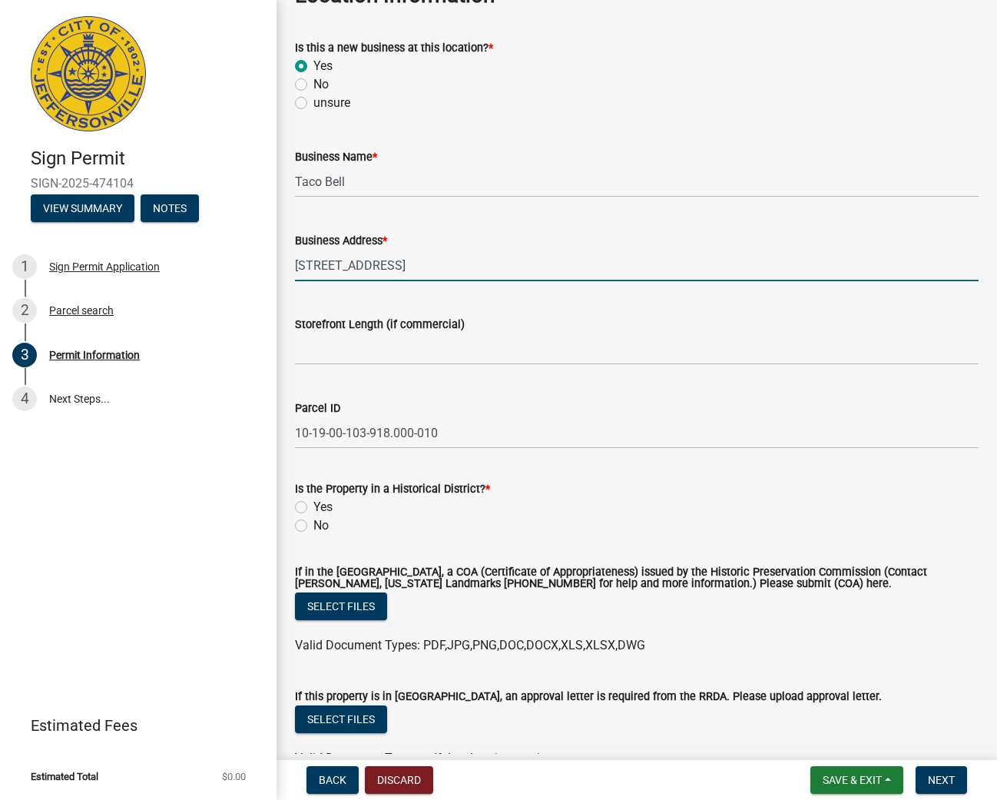
type input "[STREET_ADDRESS]"
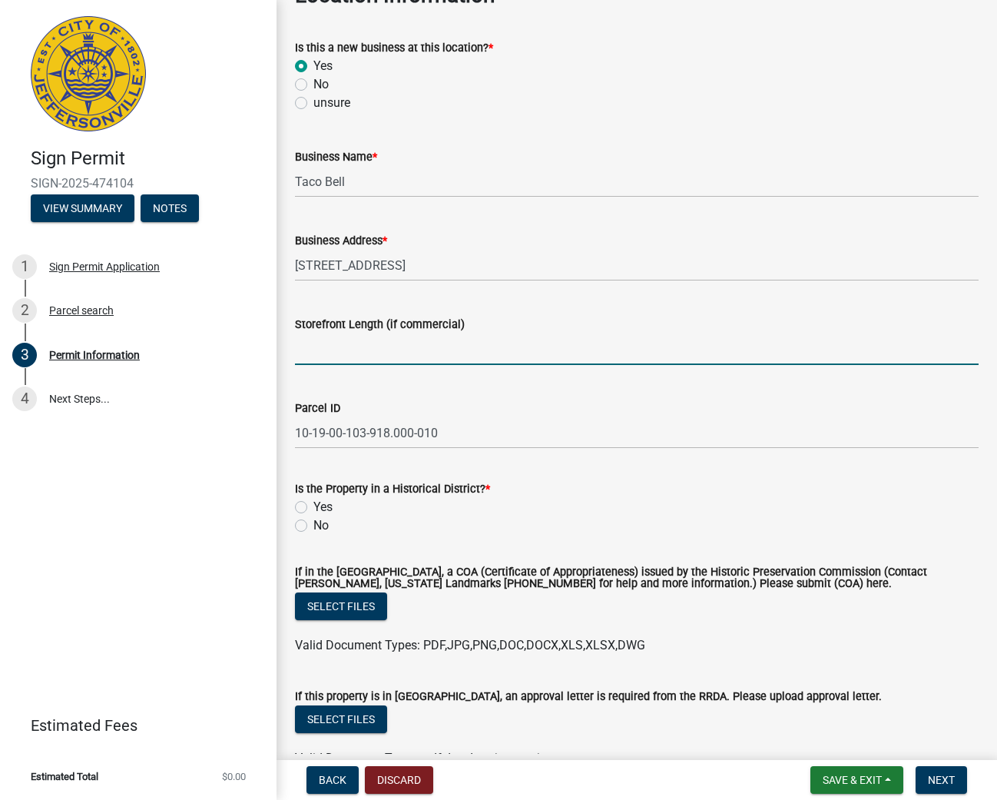
click at [399, 344] on input "Storefront Length (if commercial)" at bounding box center [637, 349] width 684 height 32
type input "71' 5""
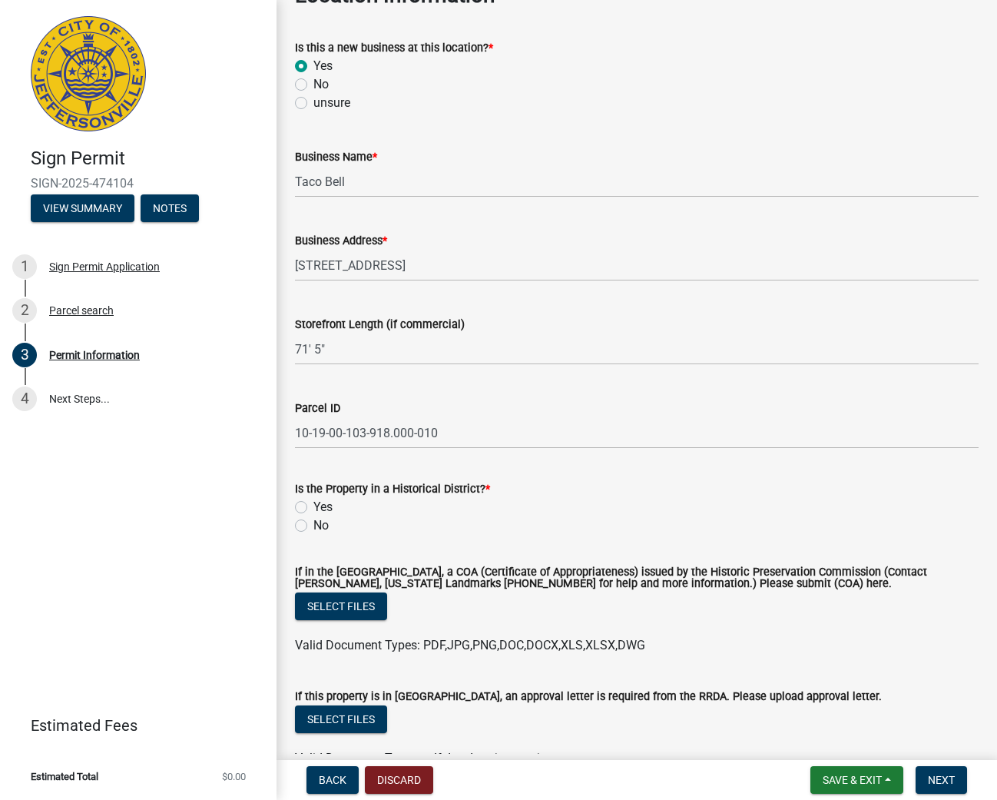
click at [313, 522] on label "No" at bounding box center [320, 525] width 15 height 18
click at [313, 522] on input "No" at bounding box center [318, 521] width 10 height 10
radio input "true"
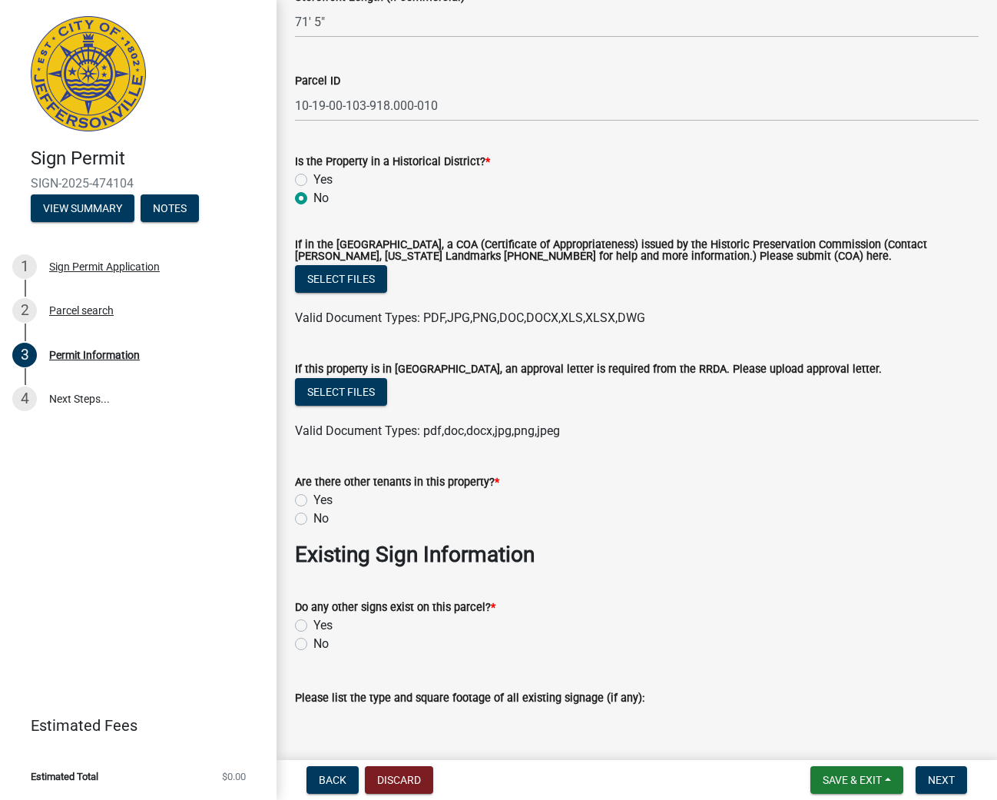
scroll to position [1172, 0]
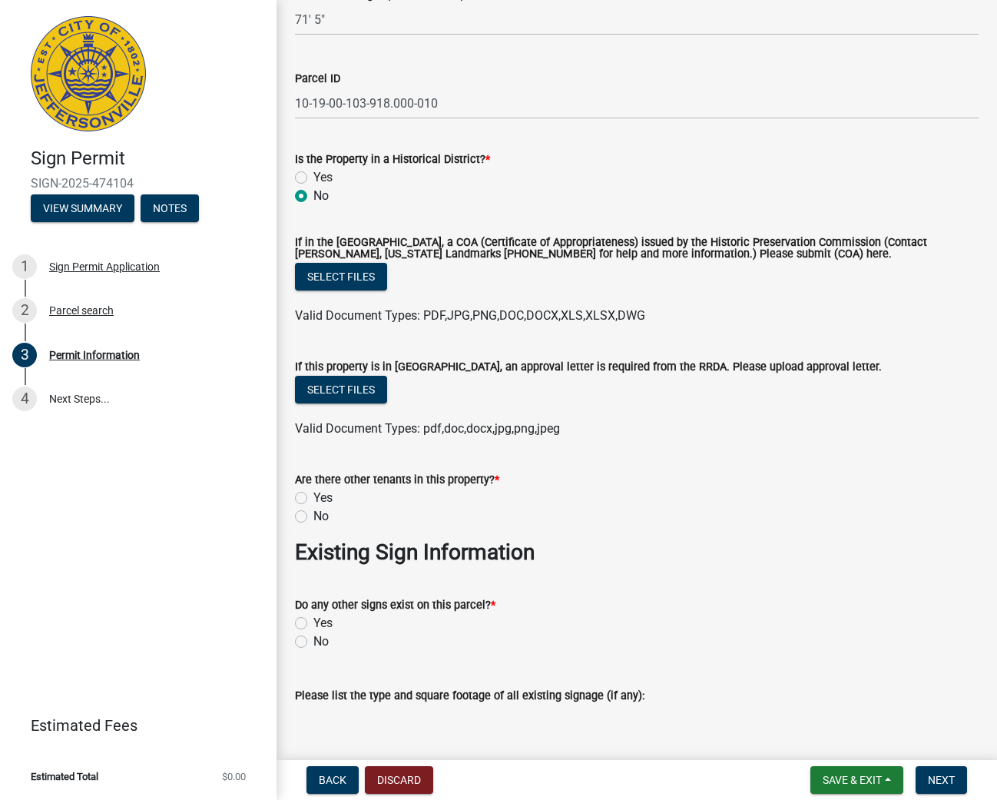
click at [313, 511] on label "No" at bounding box center [320, 516] width 15 height 18
click at [313, 511] on input "No" at bounding box center [318, 512] width 10 height 10
radio input "true"
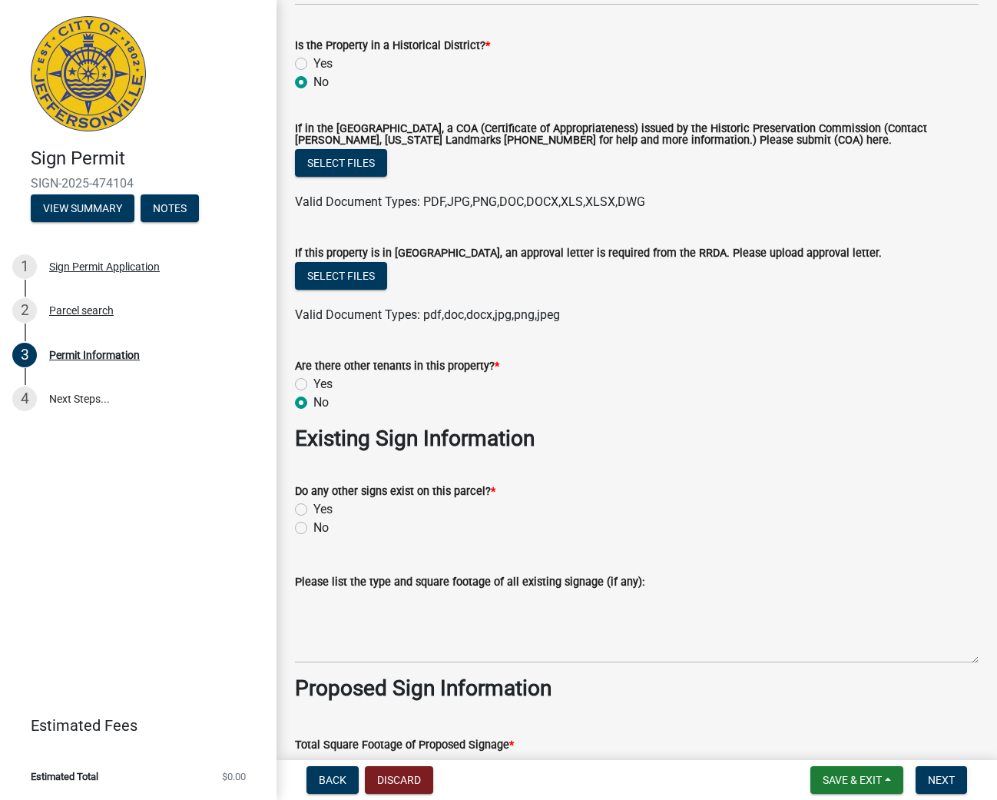
scroll to position [1311, 0]
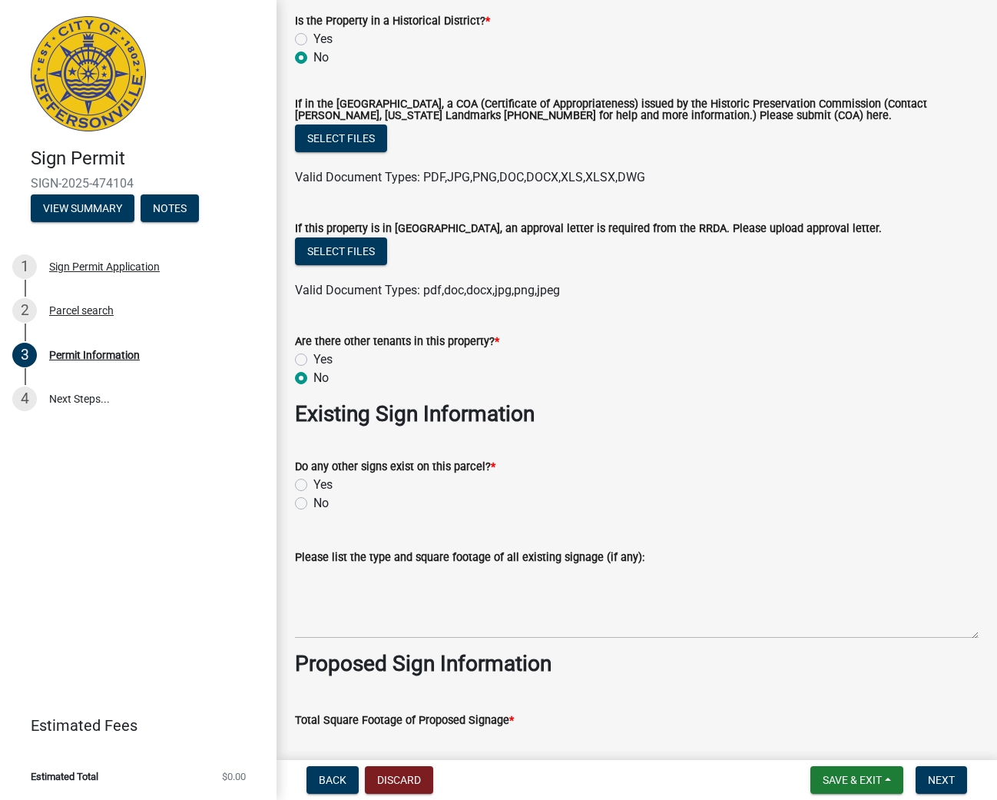
click at [313, 502] on label "No" at bounding box center [320, 503] width 15 height 18
click at [313, 502] on input "No" at bounding box center [318, 499] width 10 height 10
radio input "true"
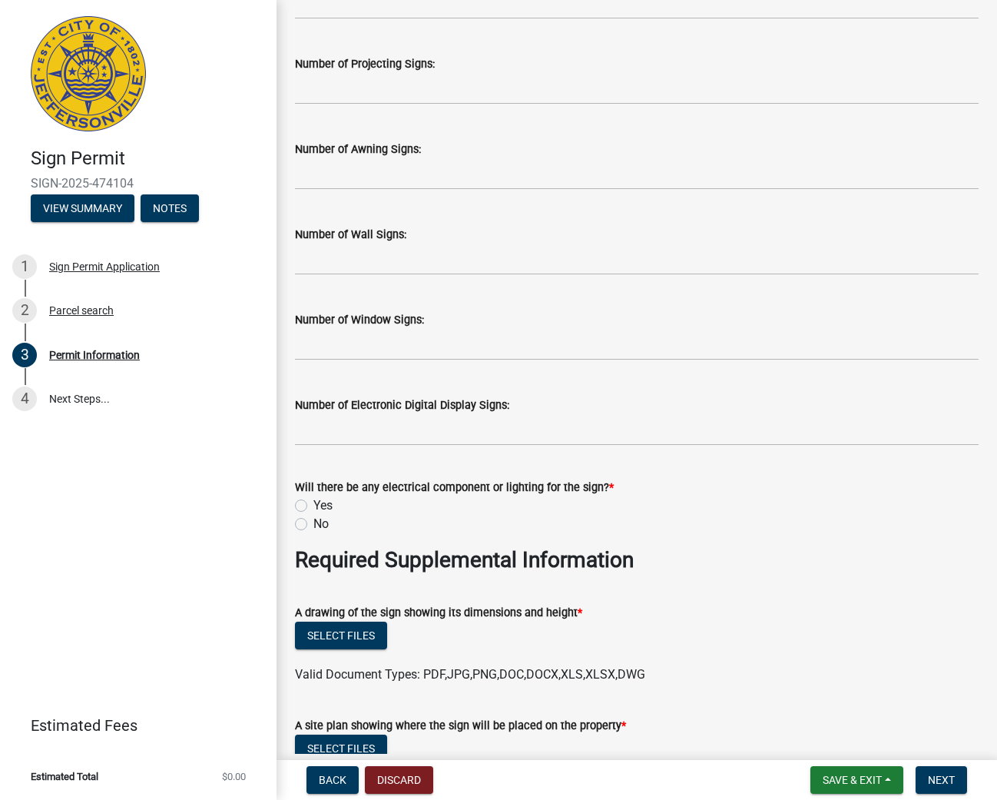
scroll to position [2139, 0]
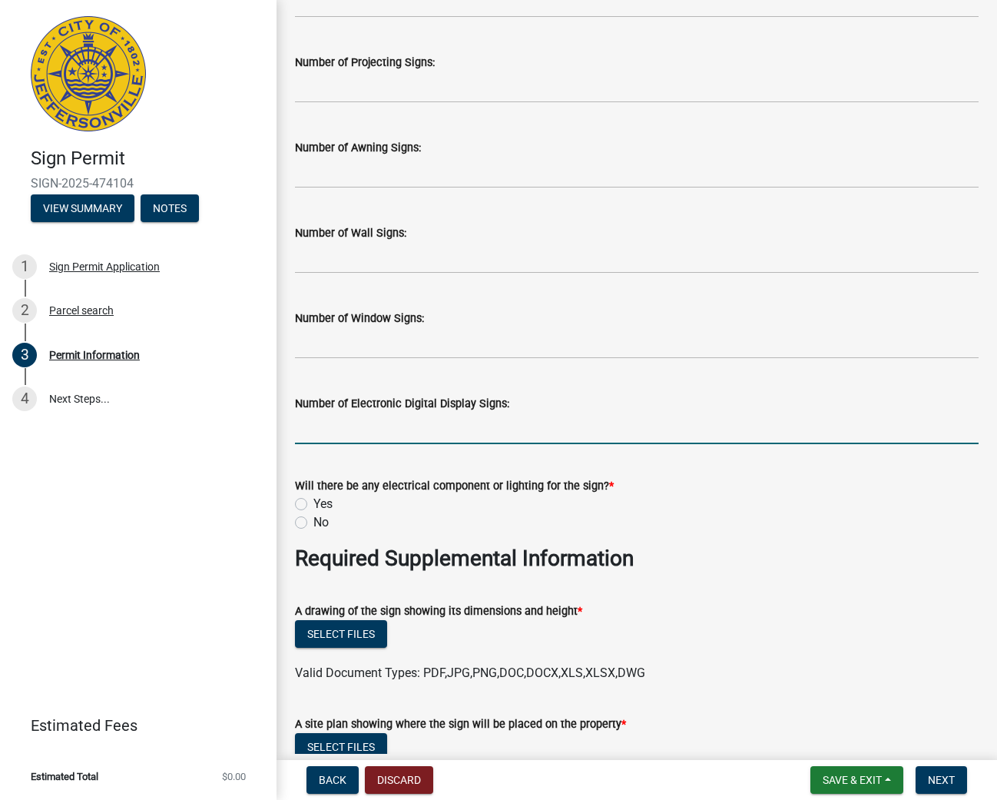
click at [613, 421] on input "text" at bounding box center [637, 429] width 684 height 32
type input "0"
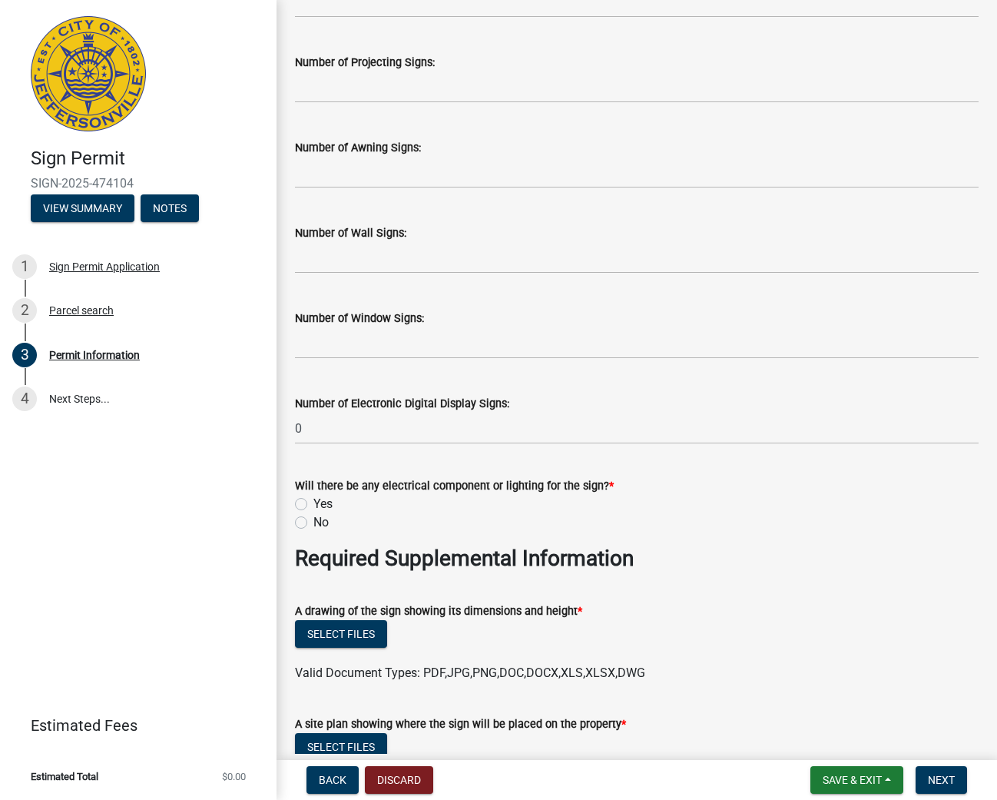
click at [313, 499] on label "Yes" at bounding box center [322, 504] width 19 height 18
click at [313, 499] on input "Yes" at bounding box center [318, 500] width 10 height 10
radio input "true"
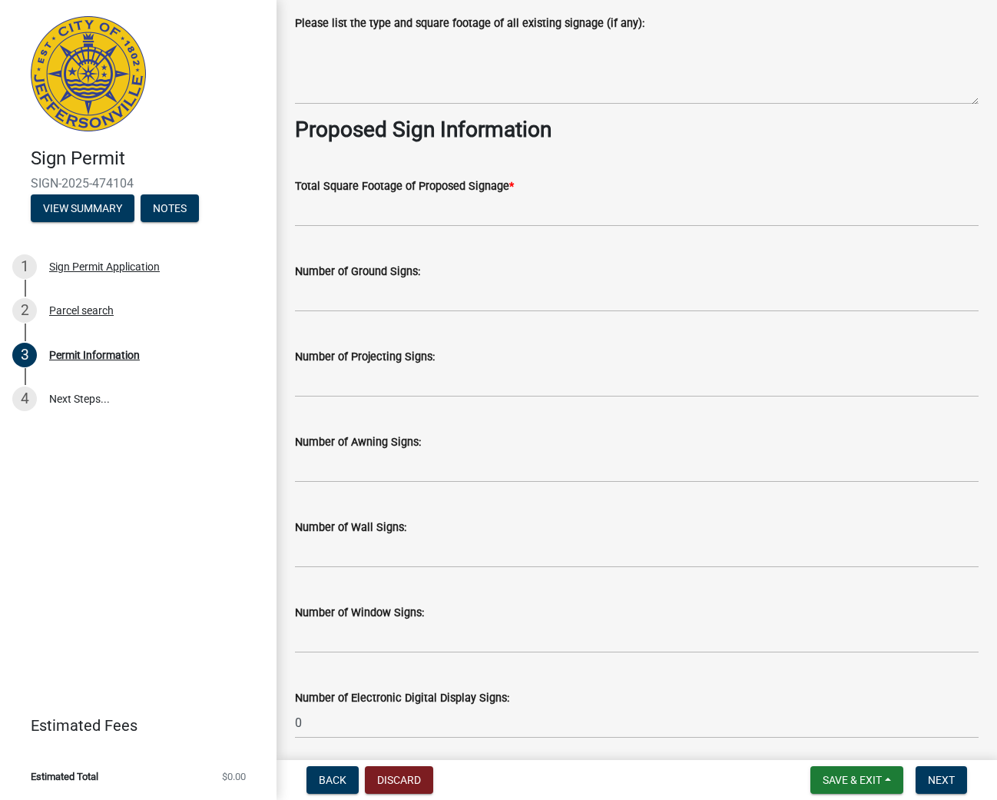
scroll to position [1842, 0]
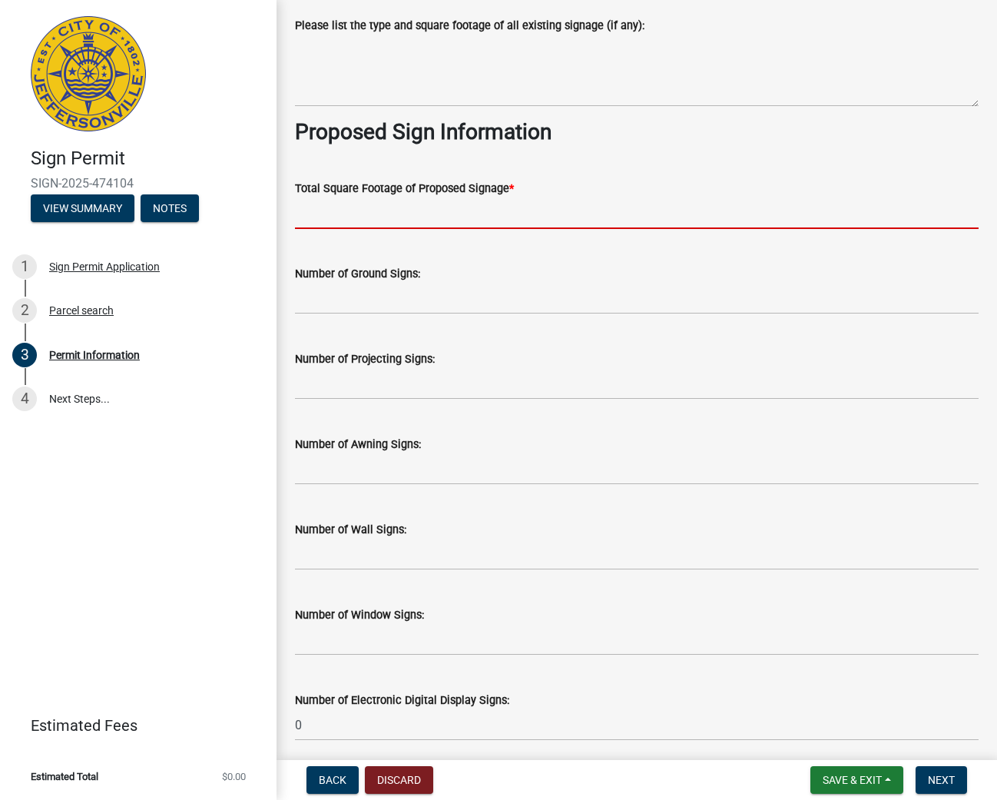
click at [489, 208] on input "text" at bounding box center [637, 213] width 684 height 32
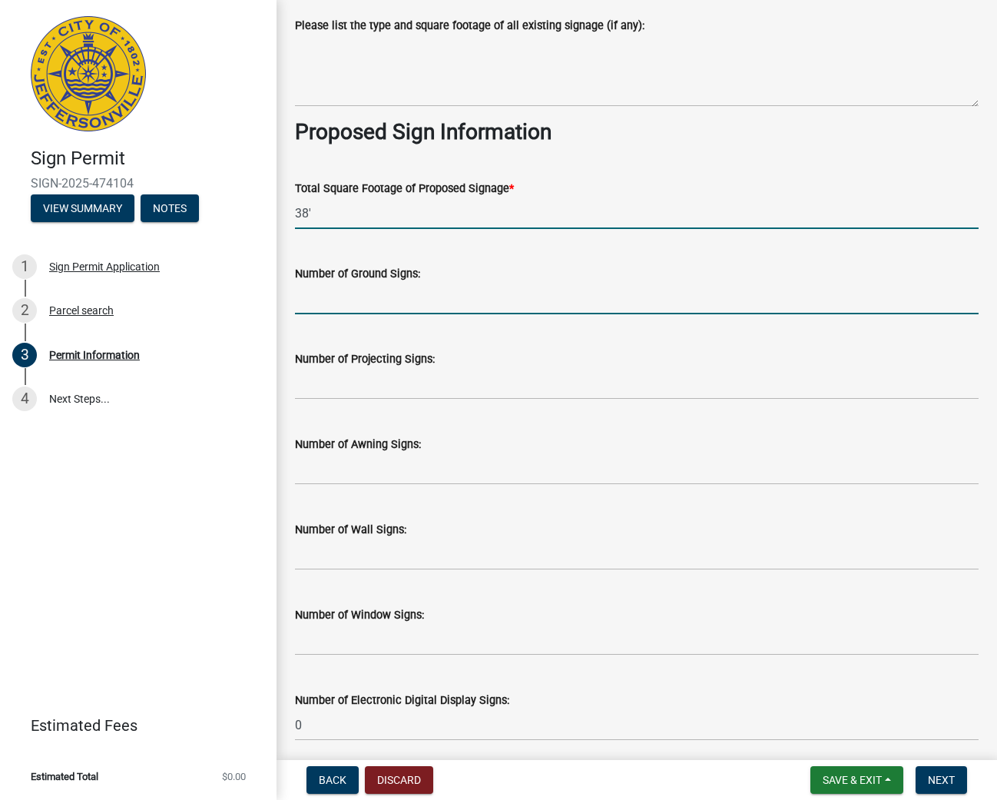
type input "38"
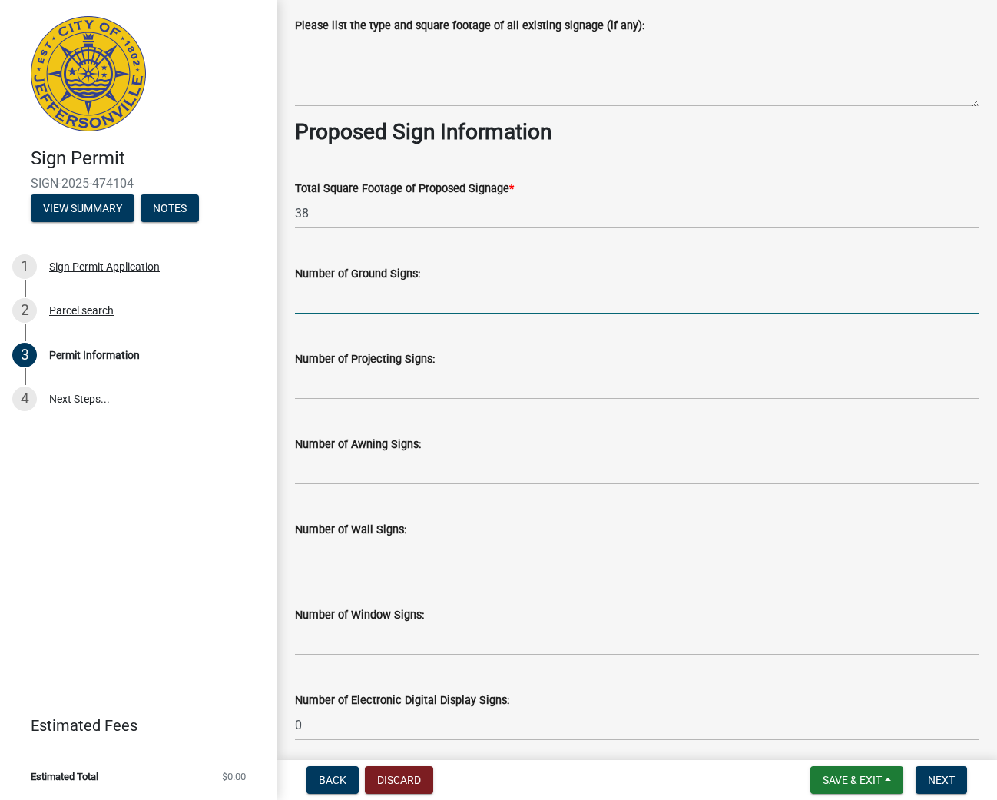
click at [500, 285] on input "text" at bounding box center [637, 299] width 684 height 32
type input "0"
click at [574, 383] on input "text" at bounding box center [637, 384] width 684 height 32
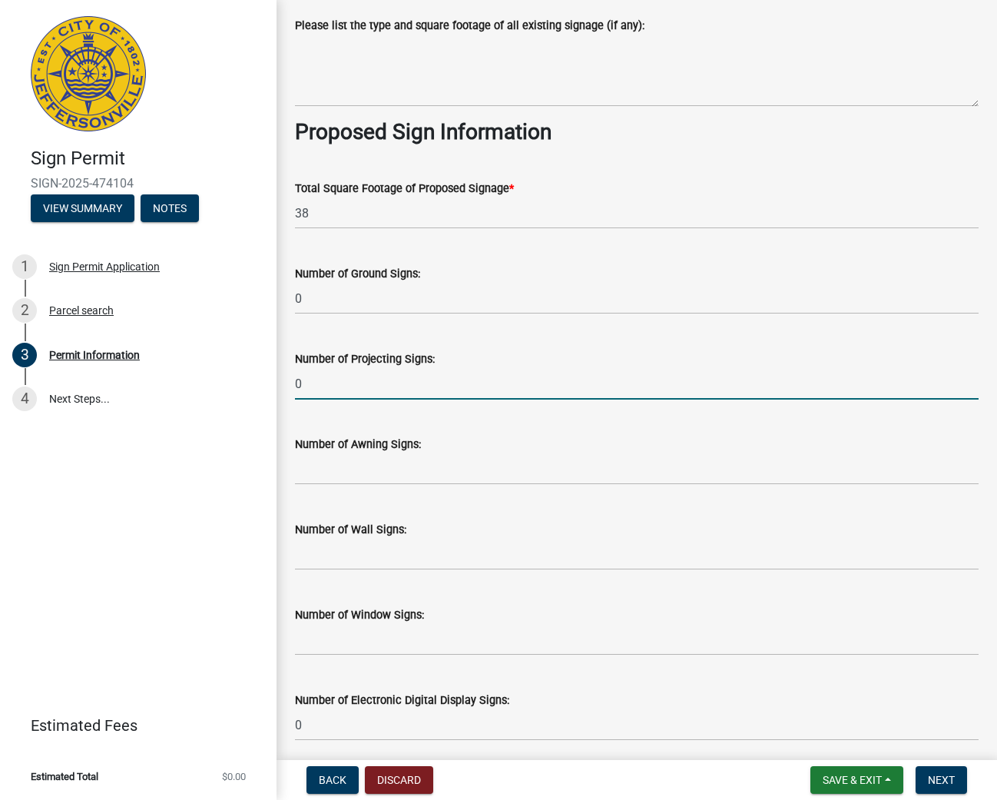
type input "0"
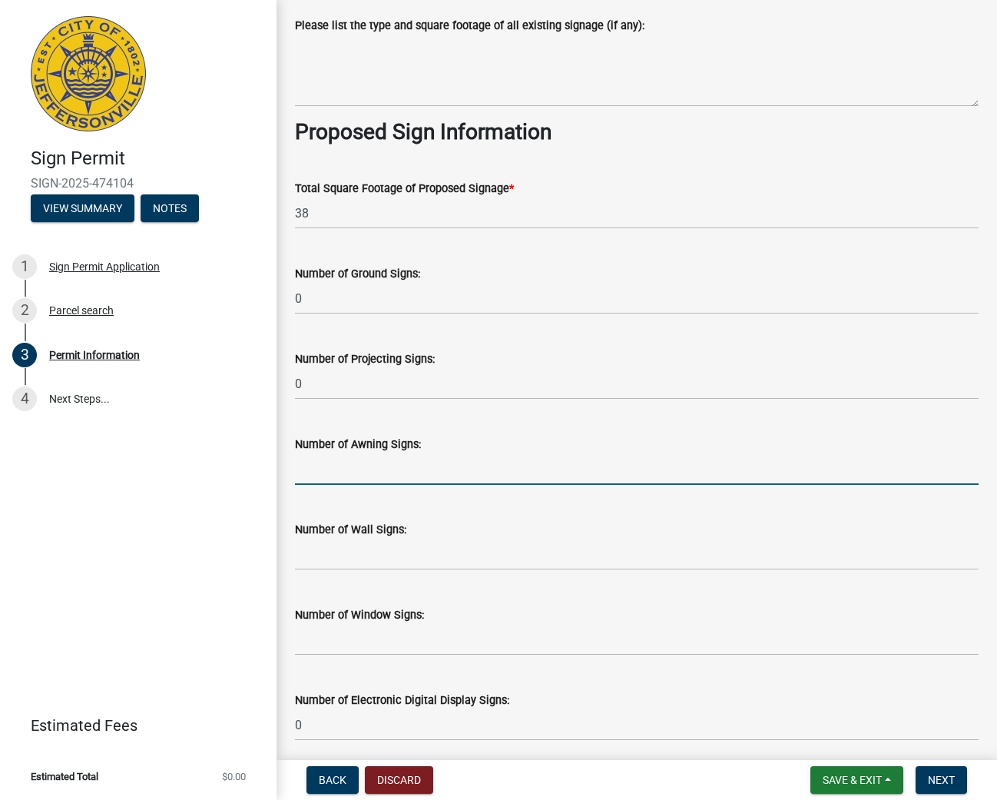
click at [476, 457] on input "text" at bounding box center [637, 469] width 684 height 32
type input "4"
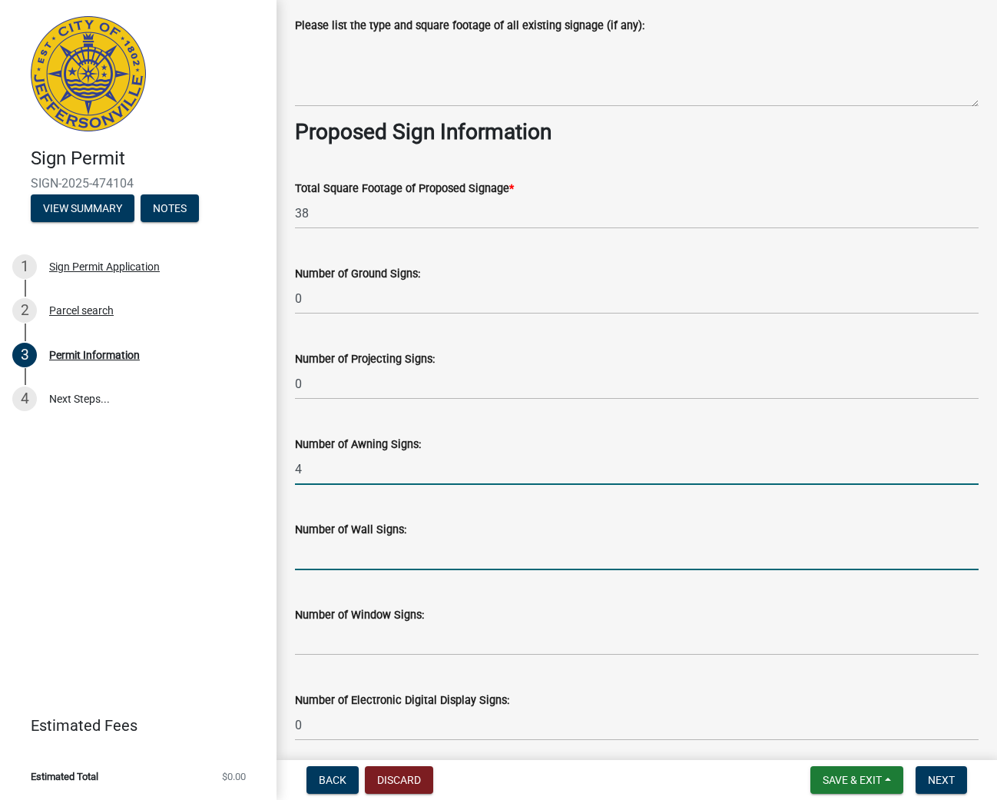
click at [502, 553] on input "text" at bounding box center [637, 555] width 684 height 32
type input "4"
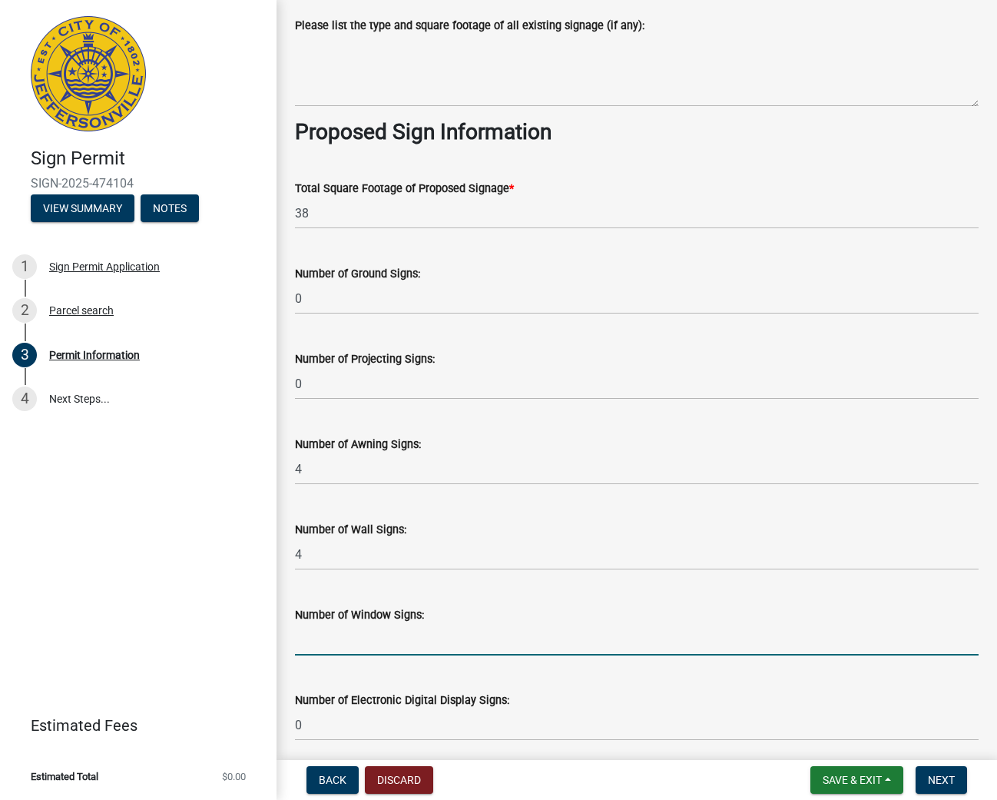
click at [463, 645] on input "text" at bounding box center [637, 640] width 684 height 32
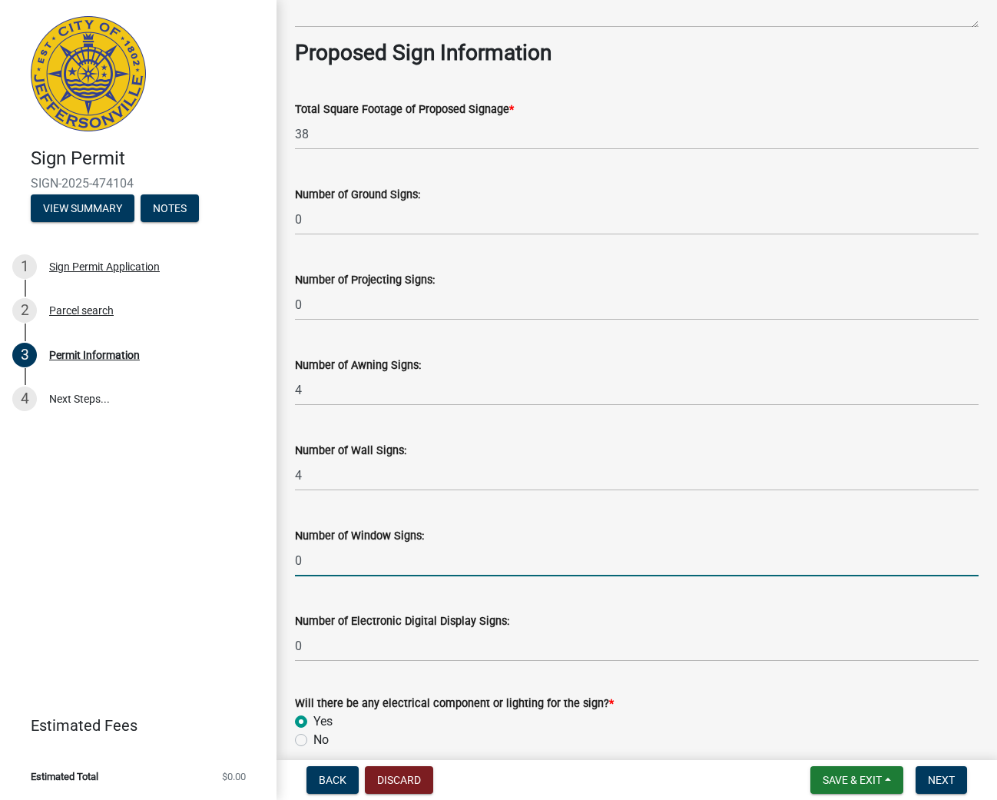
scroll to position [1902, 0]
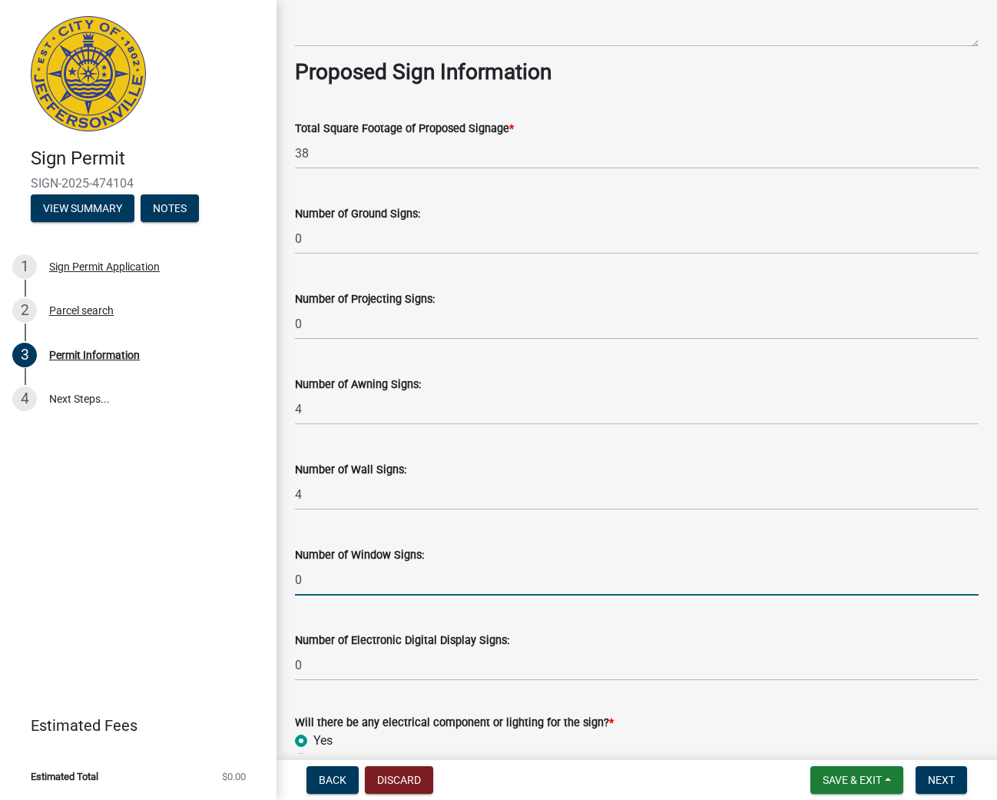
type input "0"
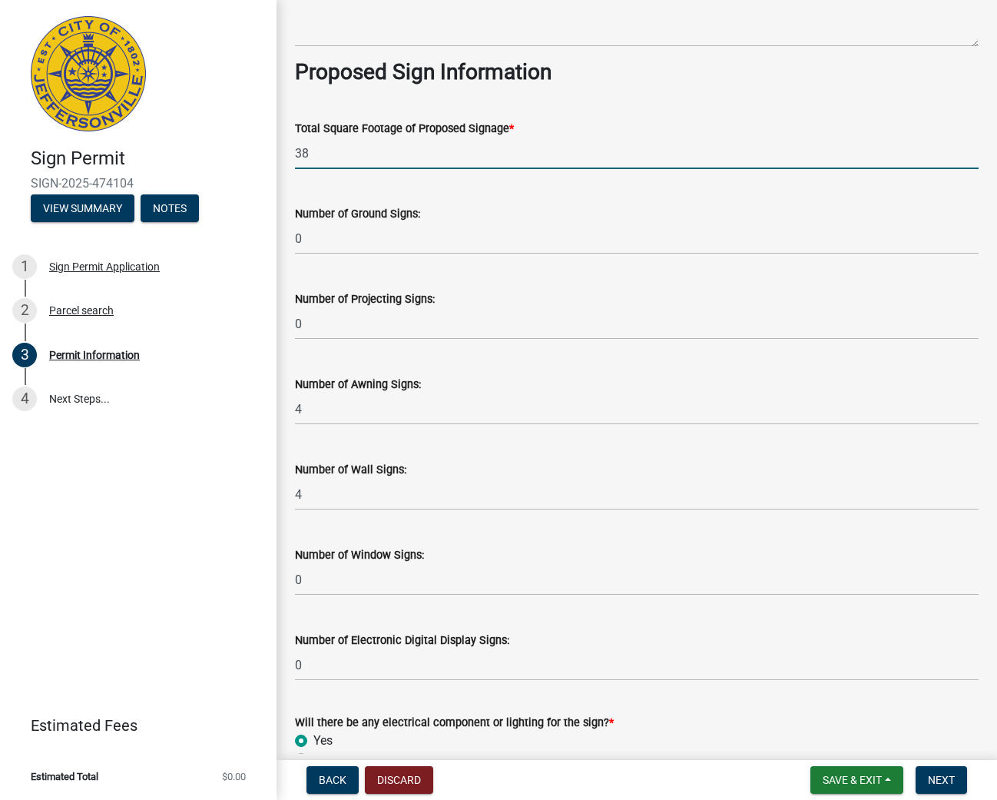
click at [336, 152] on input "38" at bounding box center [637, 154] width 684 height 32
type input "3"
type input "50"
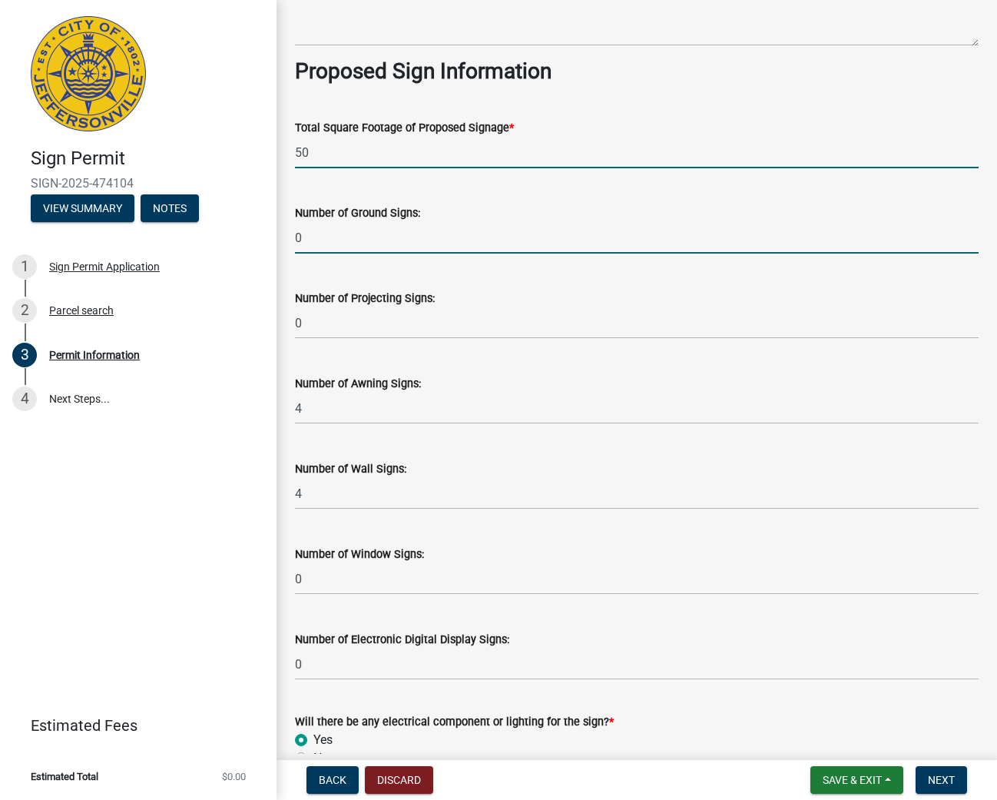
click at [432, 227] on input "0" at bounding box center [637, 238] width 684 height 32
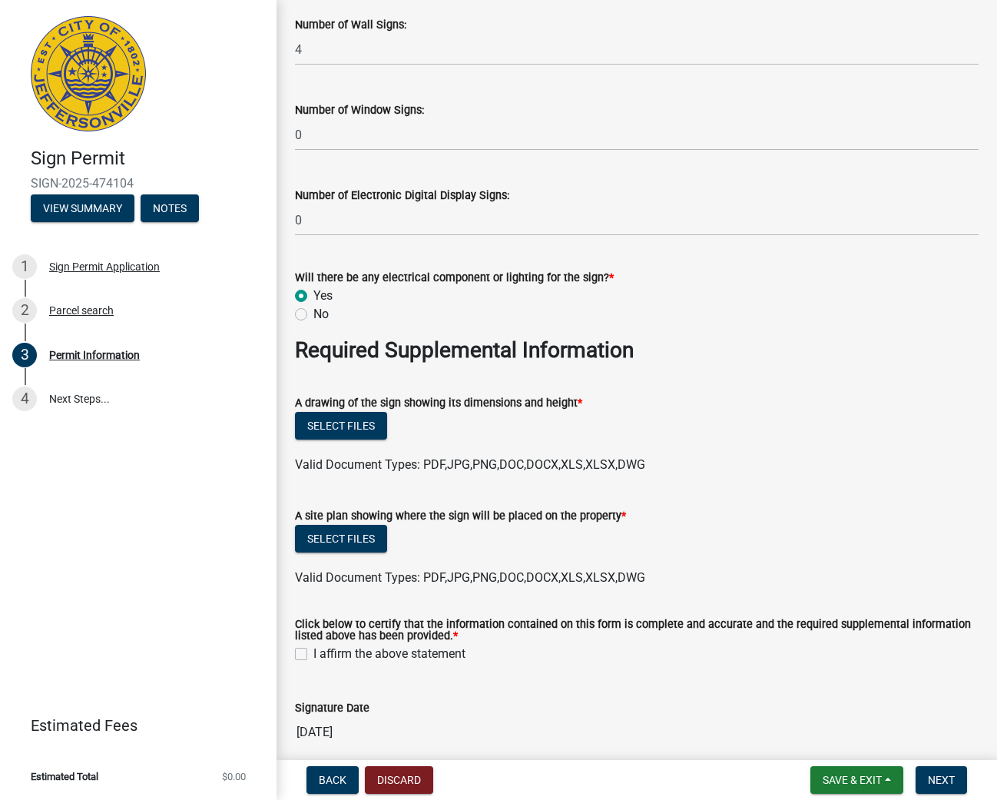
scroll to position [2357, 0]
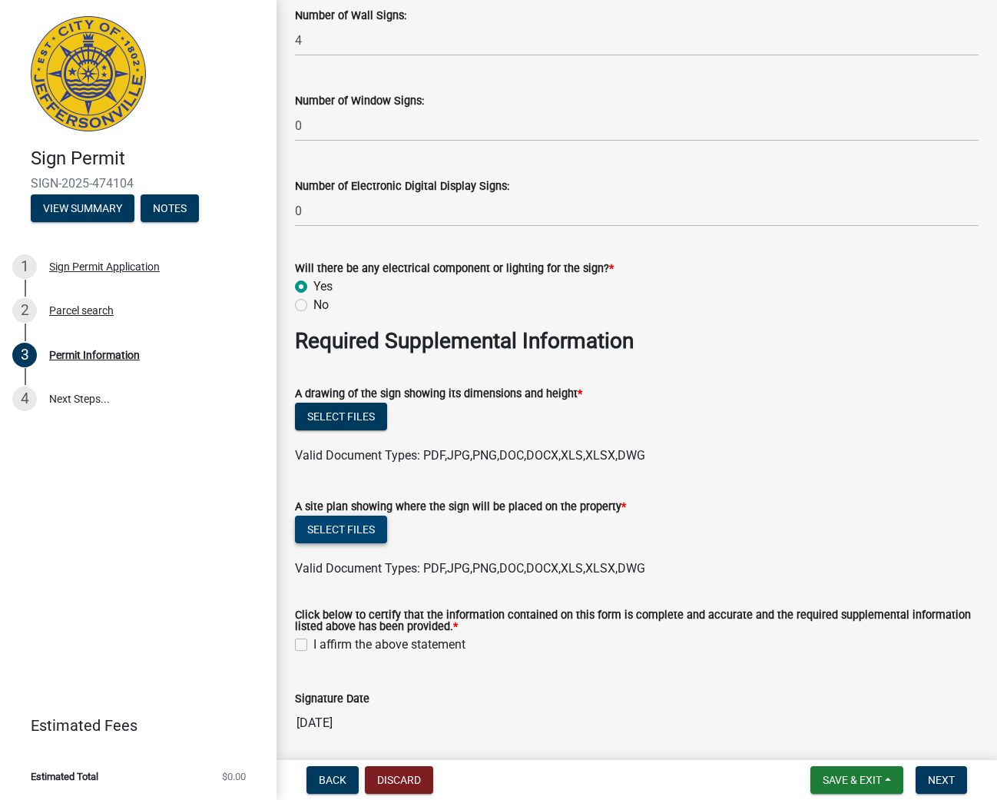
type input "1"
click at [371, 516] on button "Select files" at bounding box center [341, 530] width 92 height 28
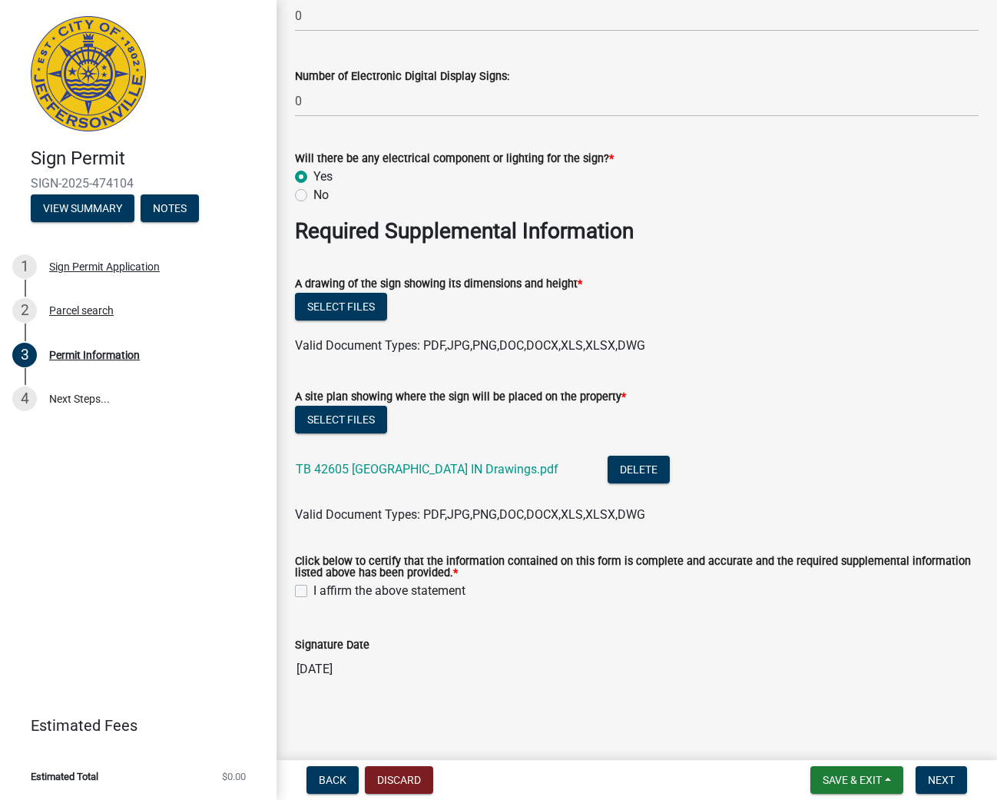
scroll to position [2466, 0]
click at [313, 585] on label "I affirm the above statement" at bounding box center [389, 591] width 152 height 18
click at [313, 585] on input "I affirm the above statement" at bounding box center [318, 587] width 10 height 10
checkbox input "true"
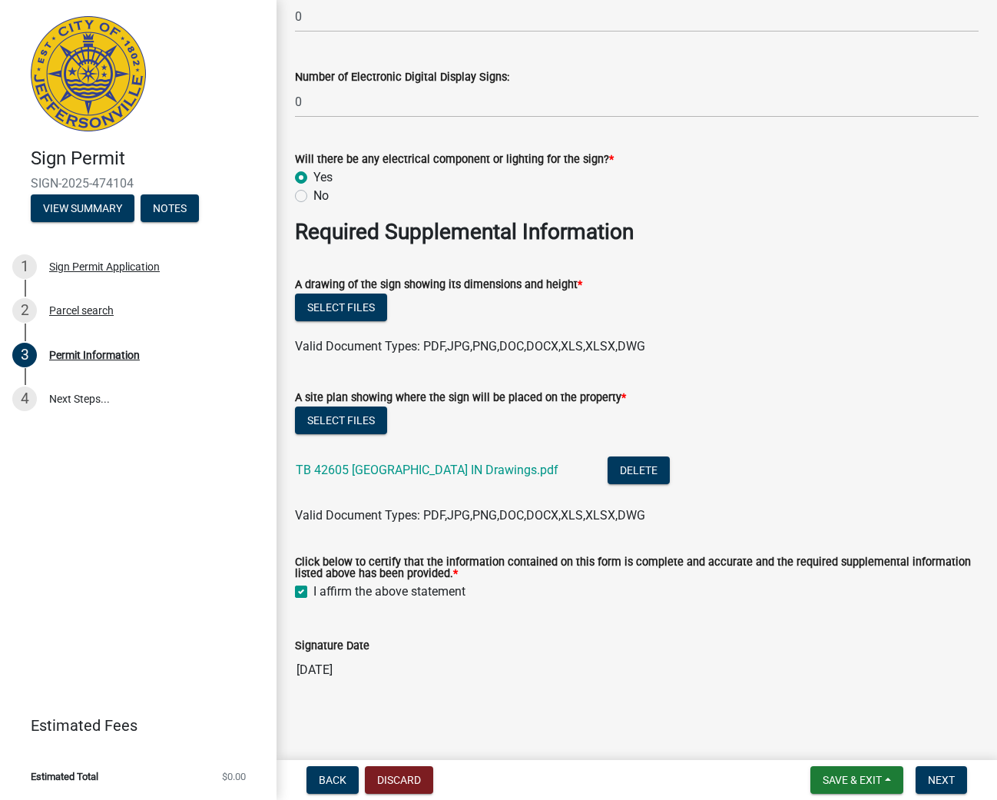
click at [341, 662] on input "09/05/2025" at bounding box center [637, 670] width 684 height 31
click at [327, 663] on input "09/05/2025" at bounding box center [637, 670] width 684 height 31
click at [933, 782] on span "Next" at bounding box center [941, 780] width 27 height 12
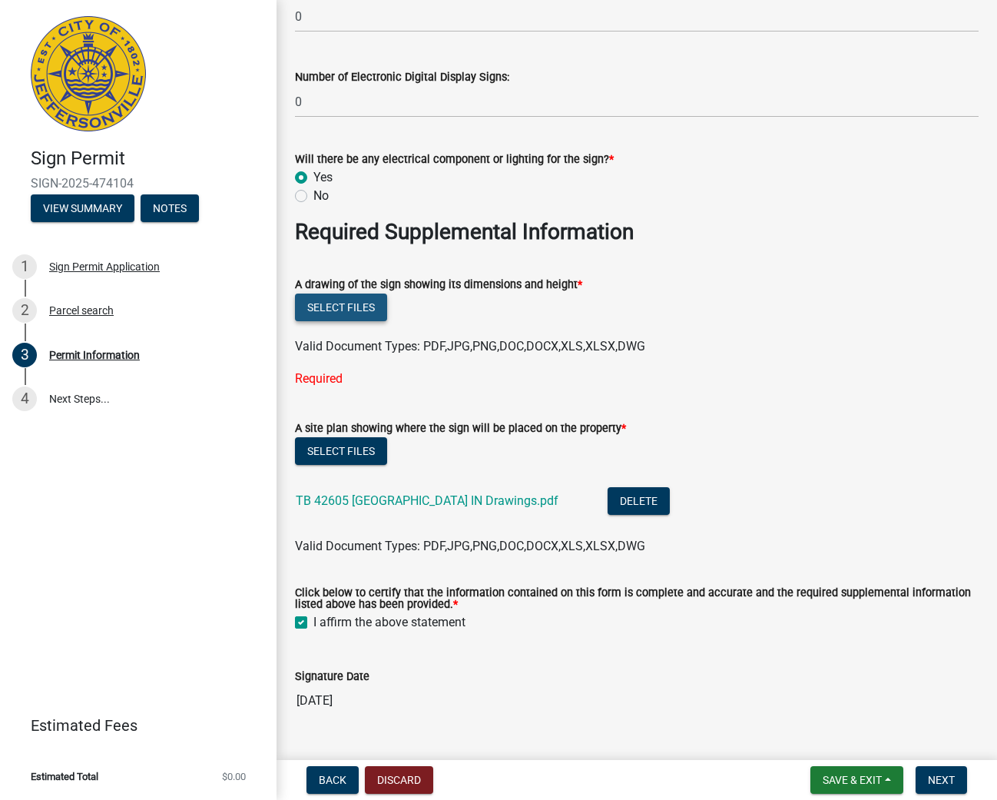
click at [355, 295] on button "Select files" at bounding box center [341, 308] width 92 height 28
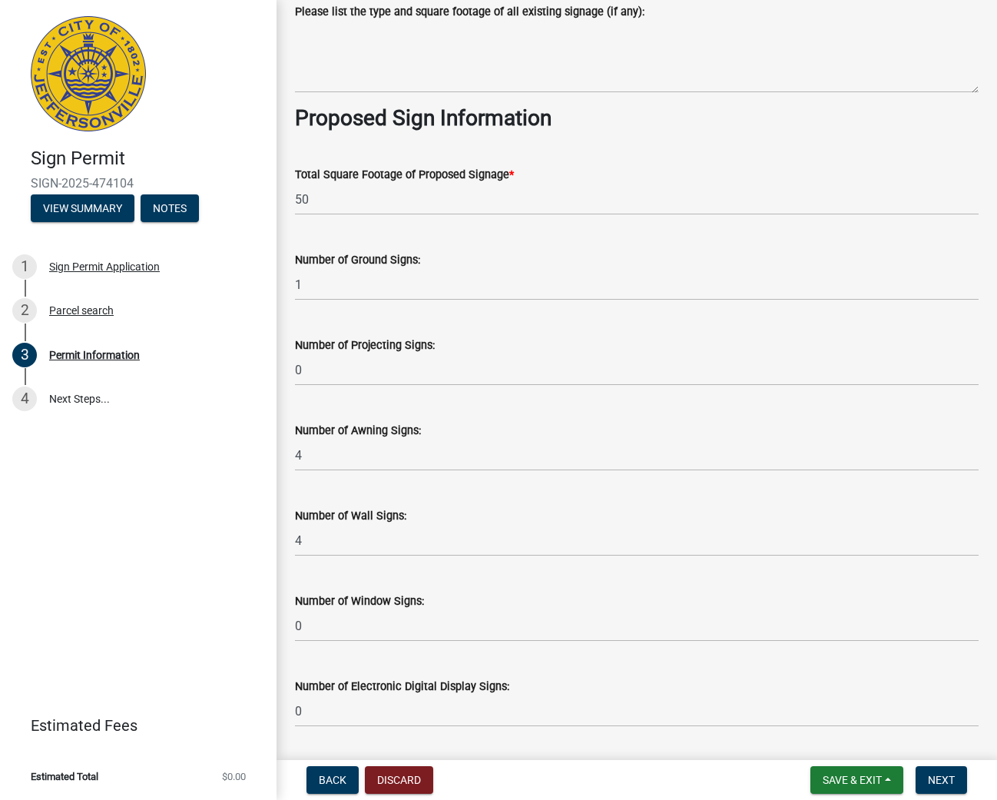
scroll to position [1849, 0]
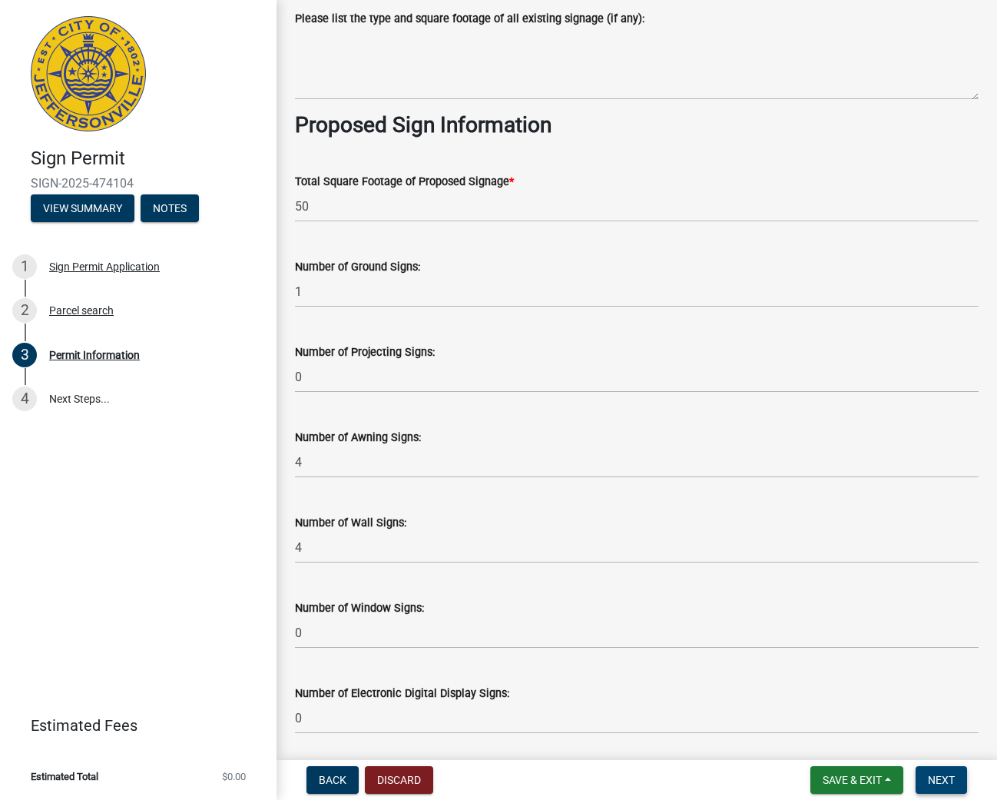
click at [942, 774] on span "Next" at bounding box center [941, 780] width 27 height 12
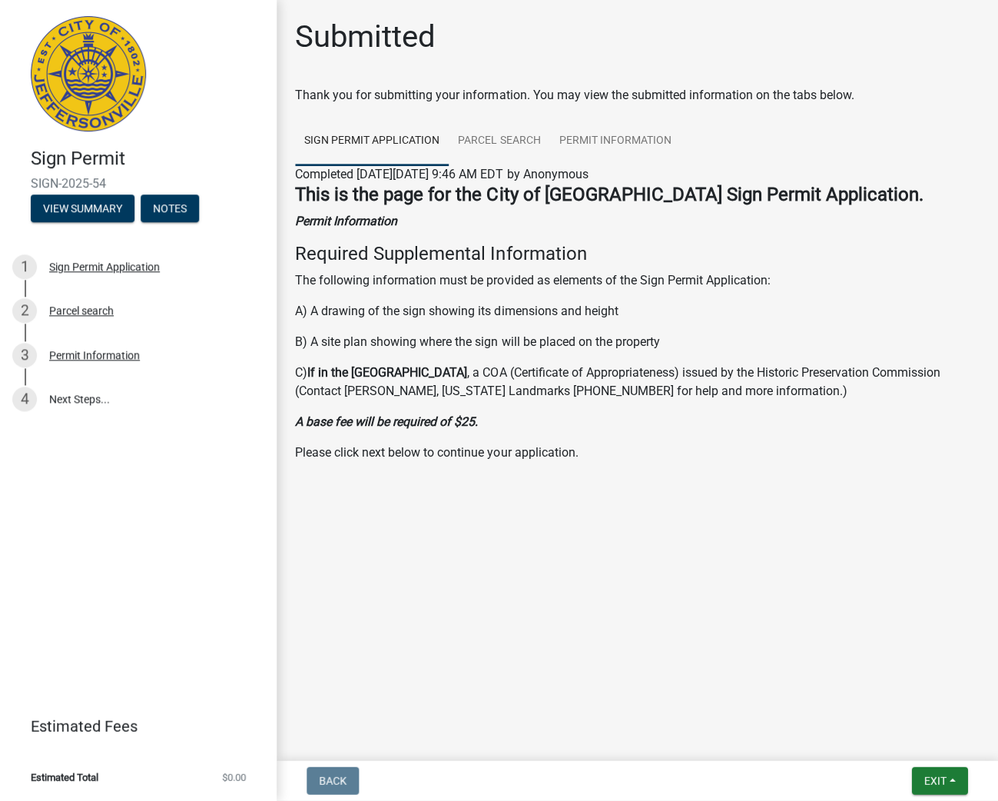
scroll to position [0, 0]
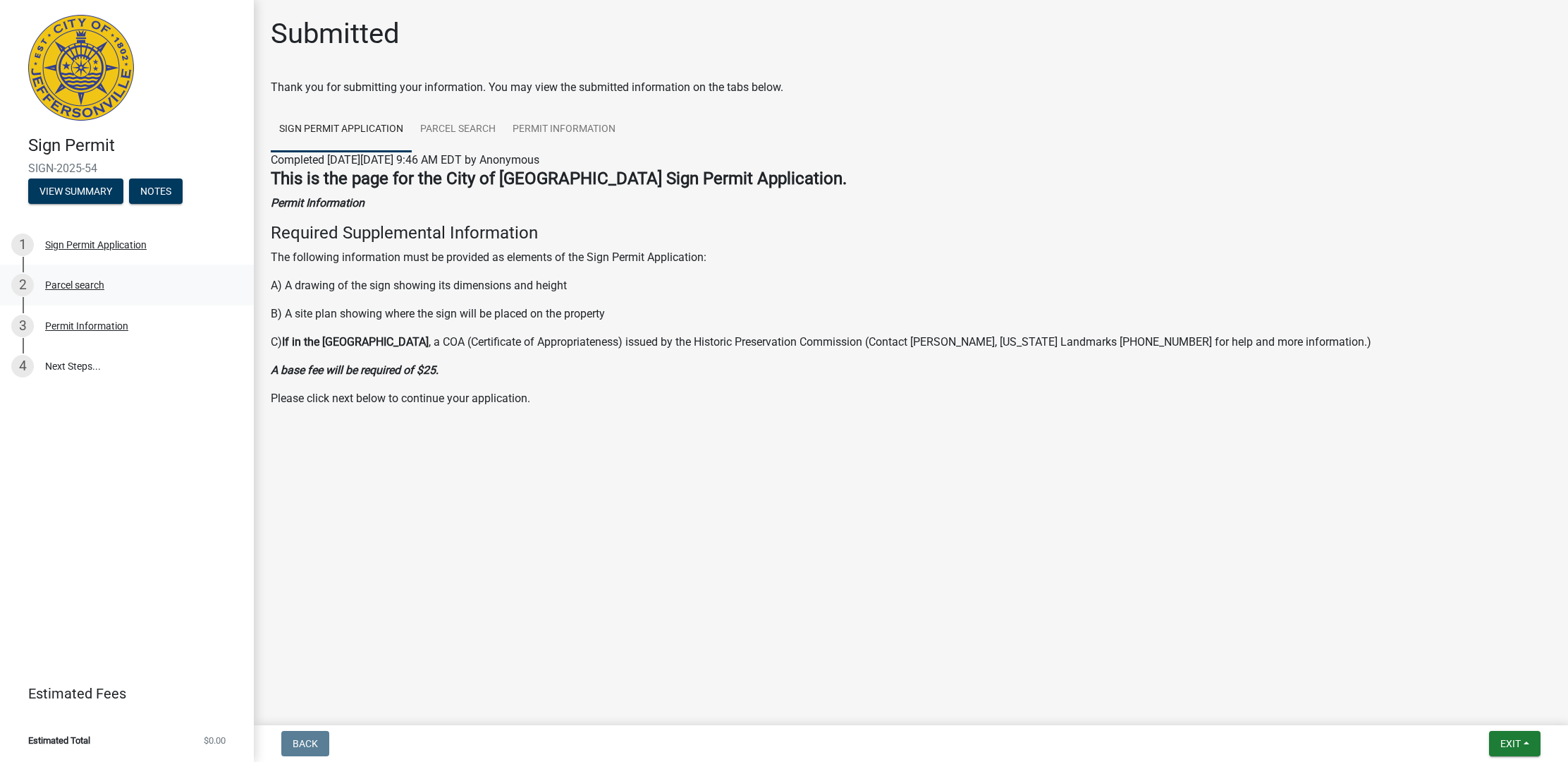
drag, startPoint x: 5, startPoint y: 180, endPoint x: 248, endPoint y: 263, distance: 256.8
click at [254, 263] on div "Sign Permit SIGN-2025-54 View Summary Notes 1 Sign Permit Application 2 Parcel …" at bounding box center [784, 381] width 1568 height 762
click at [208, 362] on link "4 Next Steps..." at bounding box center [127, 366] width 254 height 41
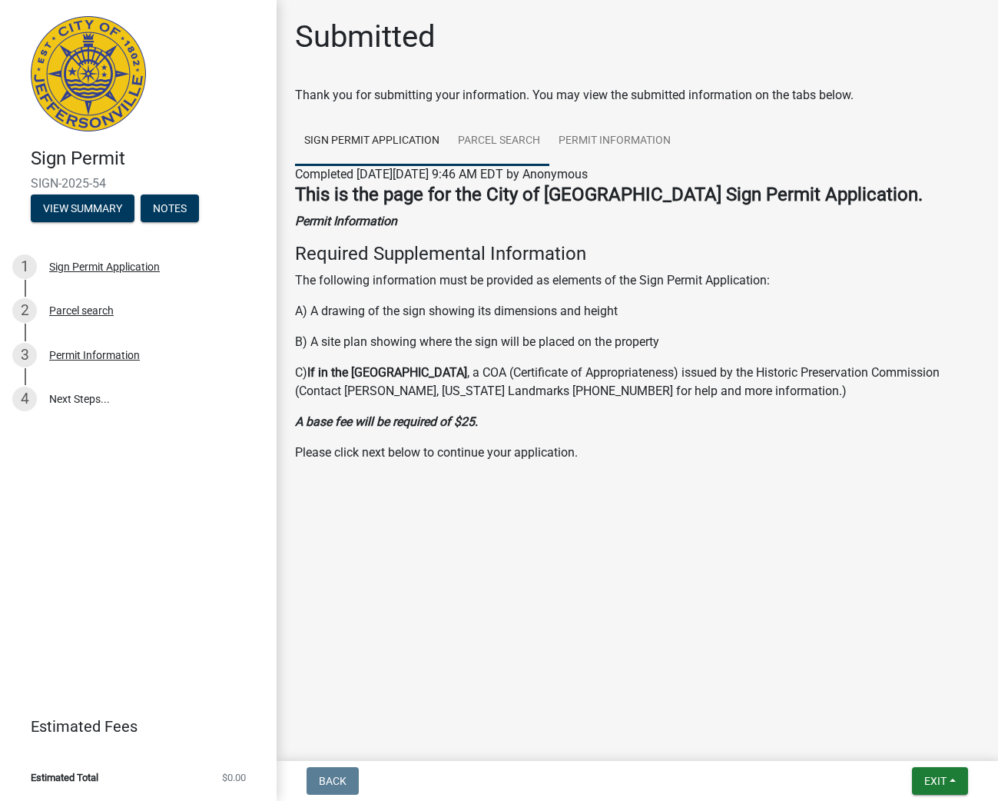
click at [481, 137] on link "Parcel search" at bounding box center [499, 141] width 101 height 49
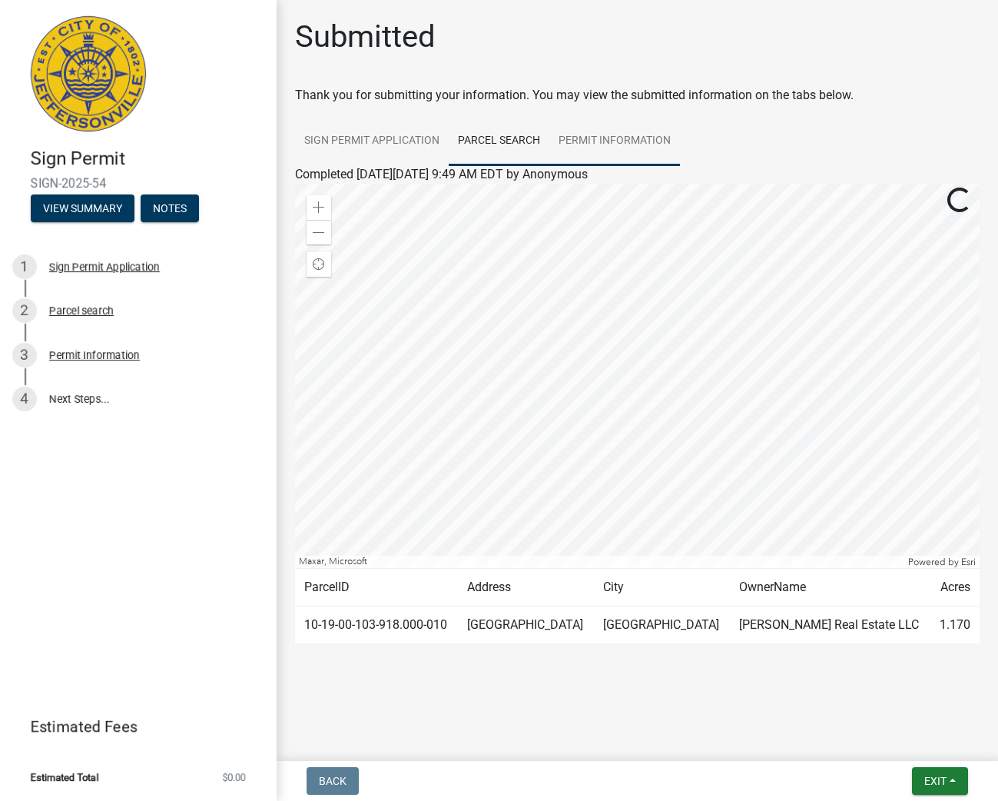
click at [636, 138] on link "Permit Information" at bounding box center [614, 141] width 131 height 49
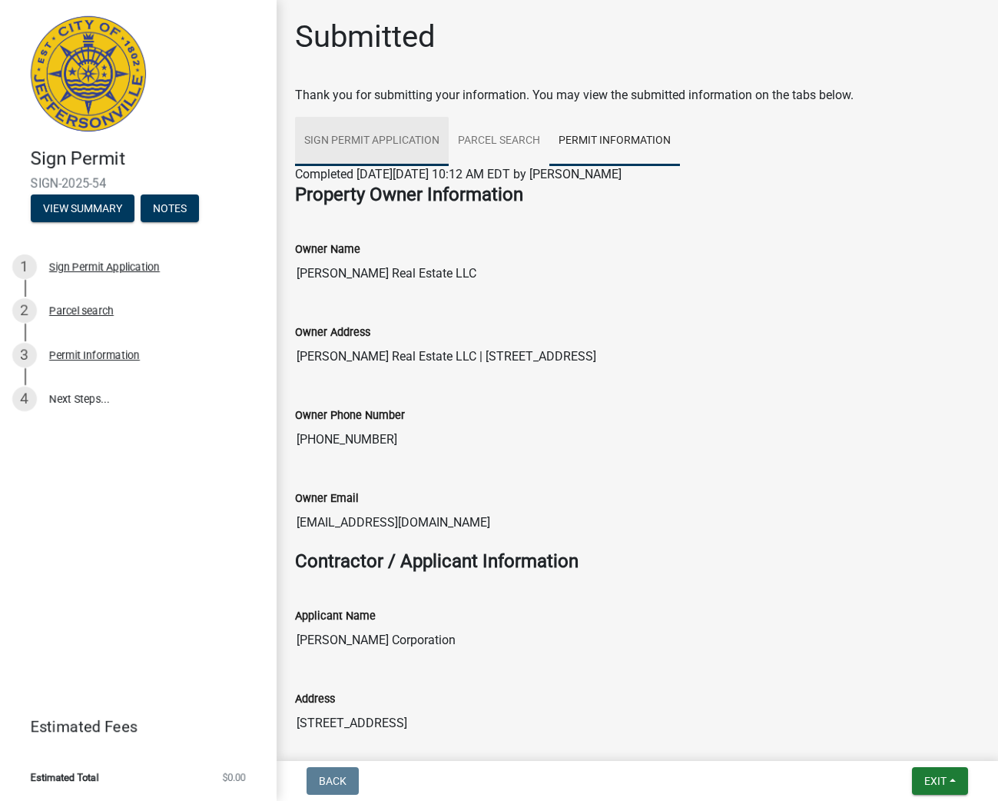
click at [369, 144] on link "Sign Permit Application" at bounding box center [372, 141] width 154 height 49
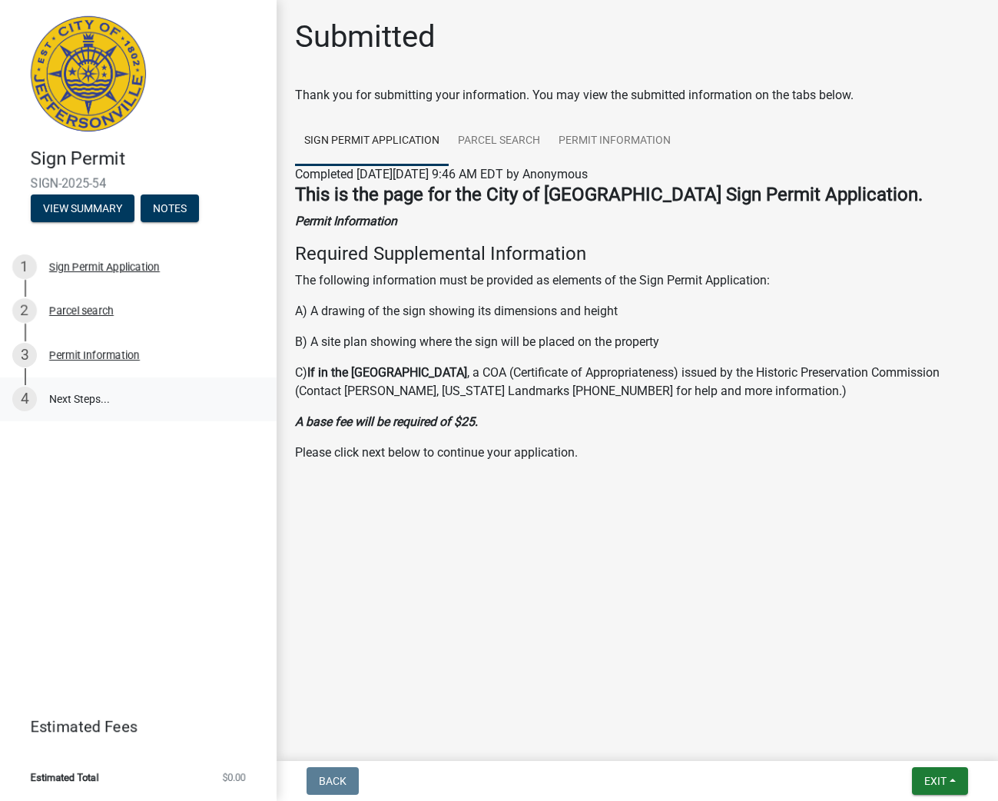
click at [88, 396] on link "4 Next Steps..." at bounding box center [138, 399] width 277 height 45
click at [76, 395] on link "4 Next Steps..." at bounding box center [138, 399] width 277 height 45
click at [88, 208] on button "View Summary" at bounding box center [83, 208] width 104 height 28
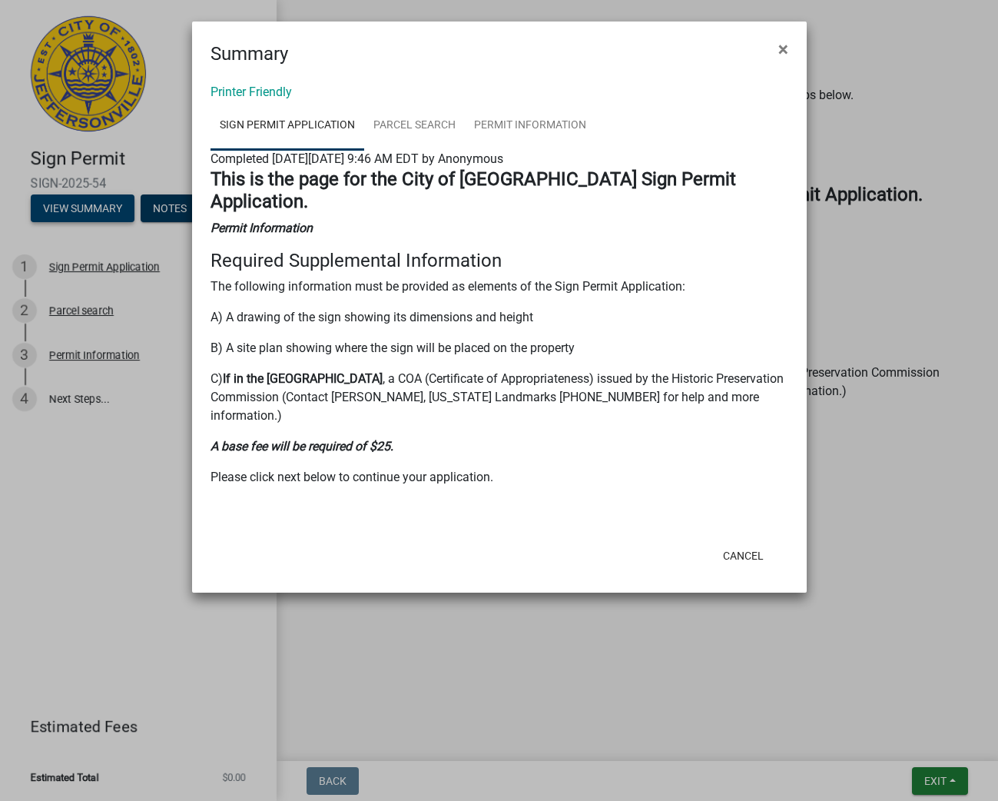
click at [88, 208] on ngb-modal-window "Summary × Printer Friendly Sign Permit Application Parcel search Permit Informa…" at bounding box center [499, 400] width 998 height 801
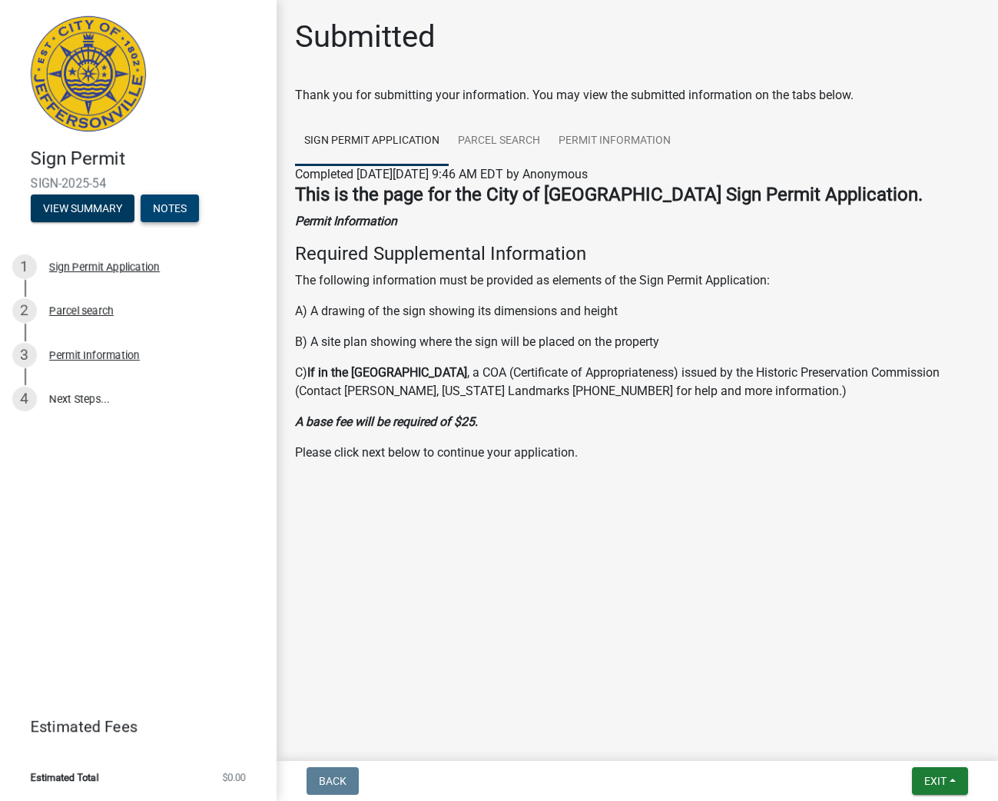
click at [167, 201] on button "Notes" at bounding box center [170, 208] width 58 height 28
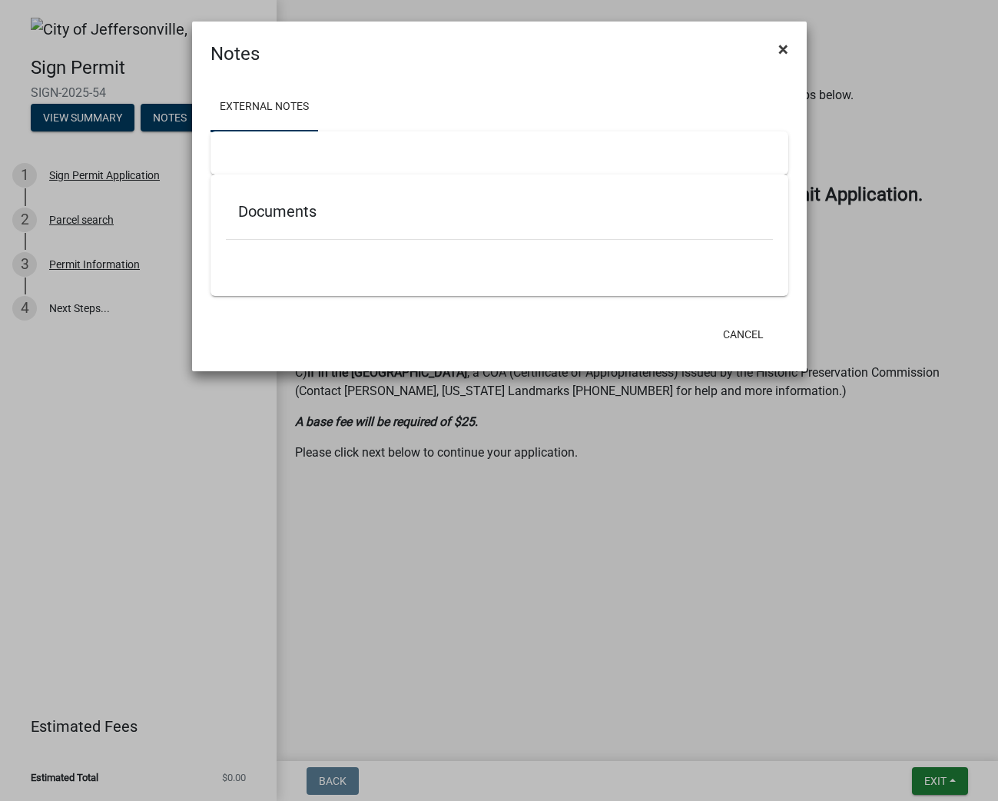
click at [784, 51] on span "×" at bounding box center [783, 49] width 10 height 22
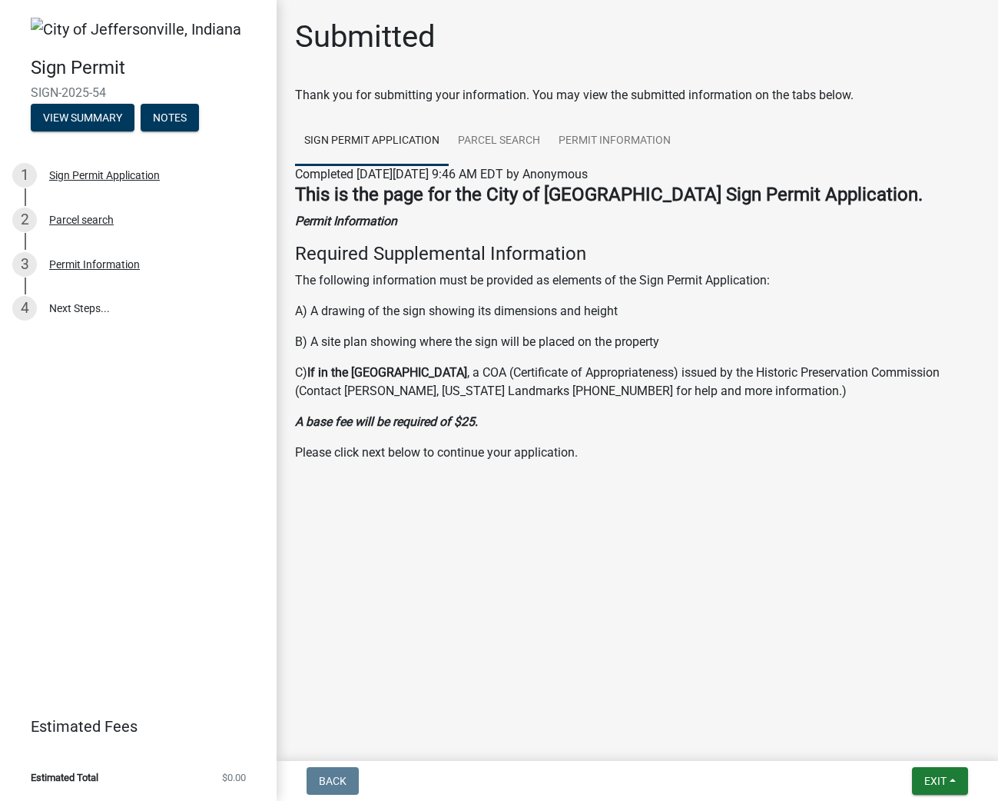
click at [945, 783] on span "Exit" at bounding box center [935, 780] width 22 height 12
click at [884, 705] on button "Save" at bounding box center [907, 703] width 123 height 37
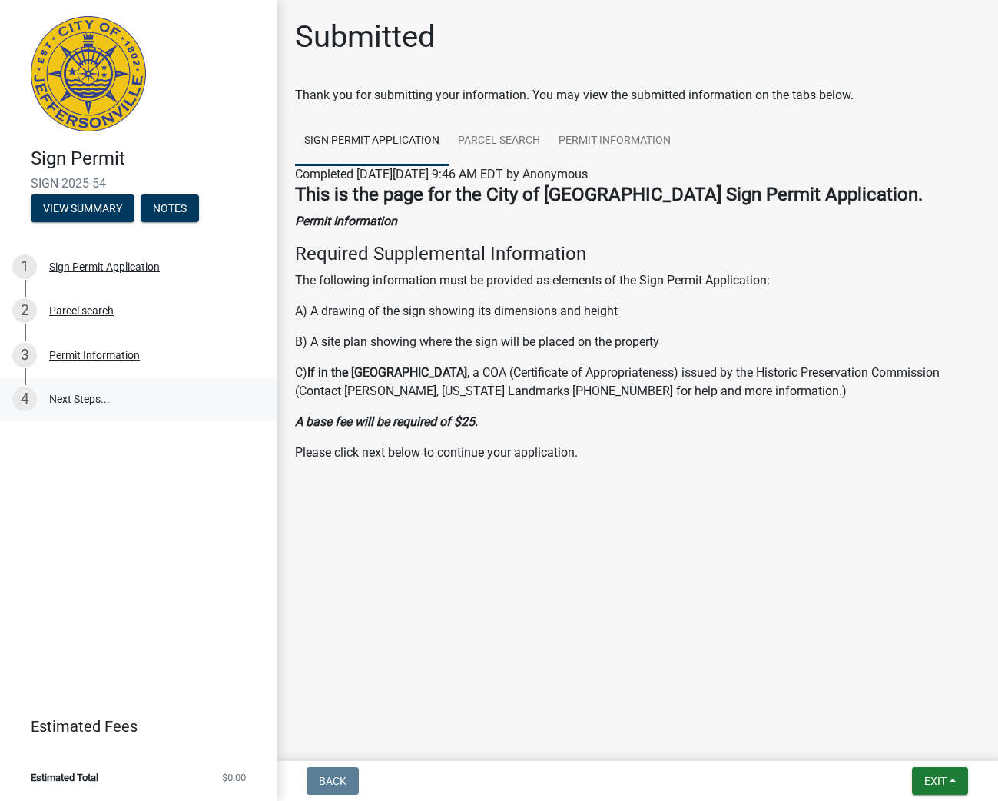
click at [84, 401] on link "4 Next Steps..." at bounding box center [138, 399] width 277 height 45
click at [943, 780] on span "Exit" at bounding box center [935, 780] width 22 height 12
click at [912, 744] on button "Save & Exit" at bounding box center [907, 740] width 123 height 37
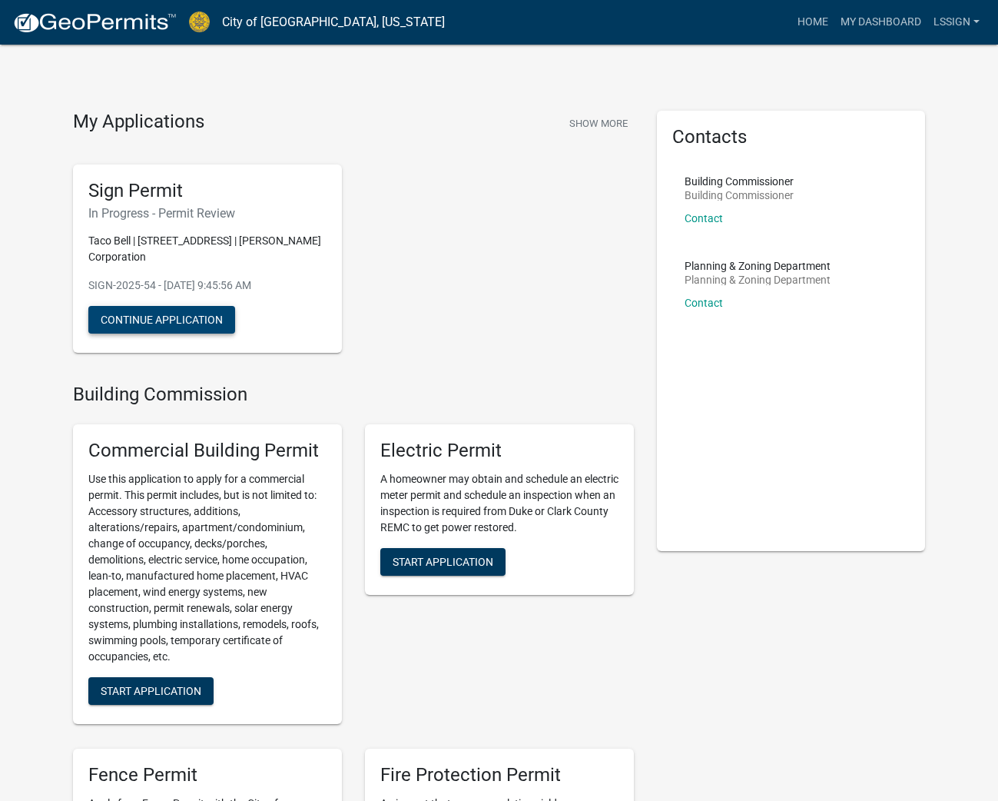
click at [167, 316] on button "Continue Application" at bounding box center [161, 320] width 147 height 28
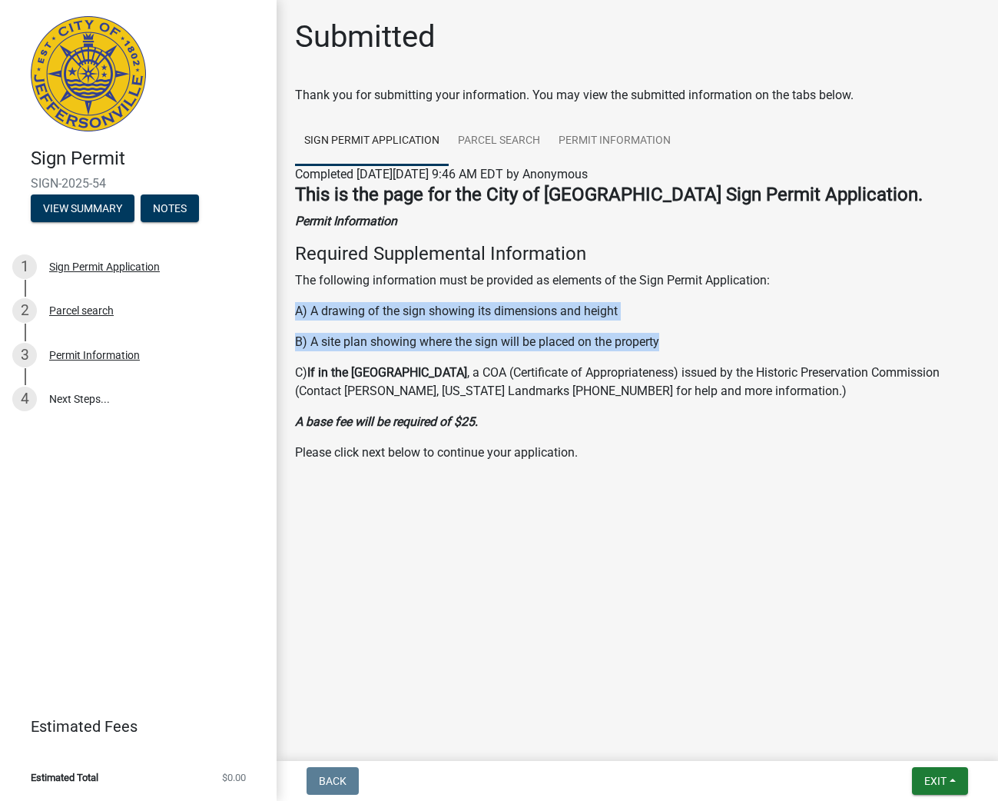
drag, startPoint x: 662, startPoint y: 339, endPoint x: 283, endPoint y: 302, distance: 380.6
click at [283, 302] on div "Submitted Thank you for submitting your information. You may view the submitted…" at bounding box center [637, 262] width 721 height 488
copy div "A) A drawing of the sign showing its dimensions and height B) A site plan showi…"
